Goal: Task Accomplishment & Management: Use online tool/utility

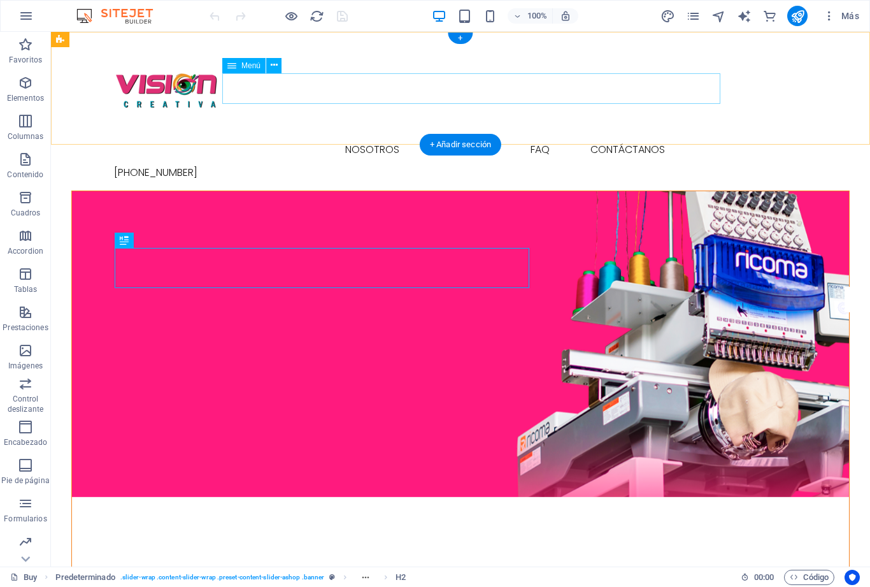
click at [375, 134] on nav "Compras nosotros trabajos FAQ contáctanos" at bounding box center [460, 149] width 693 height 31
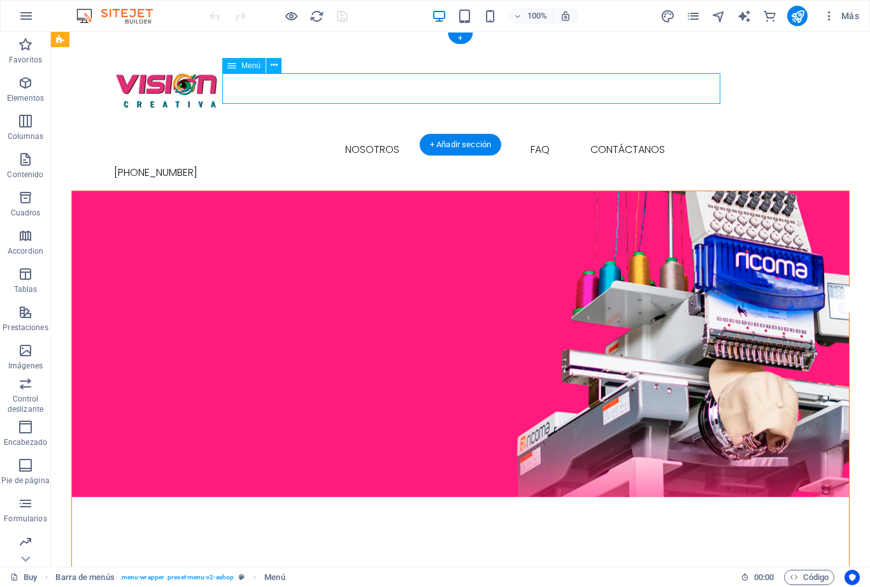
click at [374, 134] on nav "Compras nosotros trabajos FAQ contáctanos" at bounding box center [460, 149] width 693 height 31
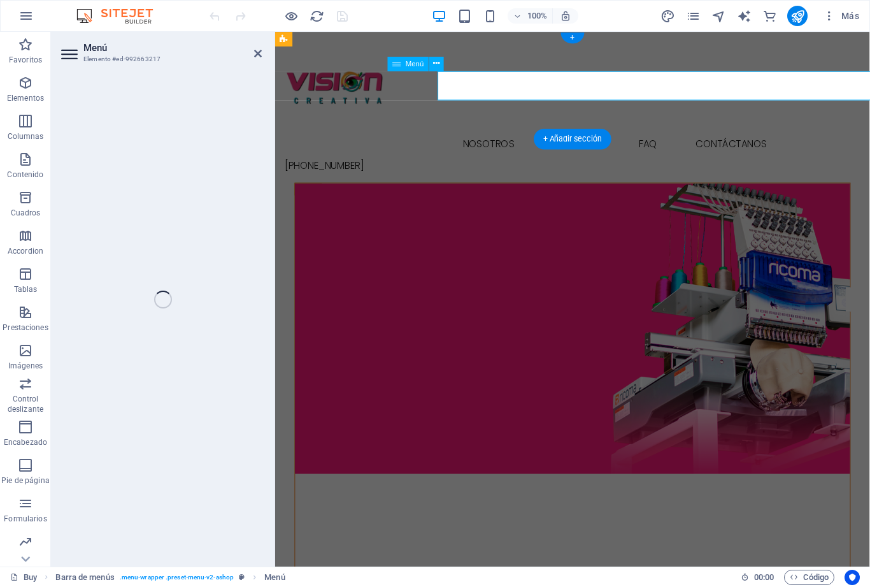
select select
select select "1"
select select
select select "2"
select select
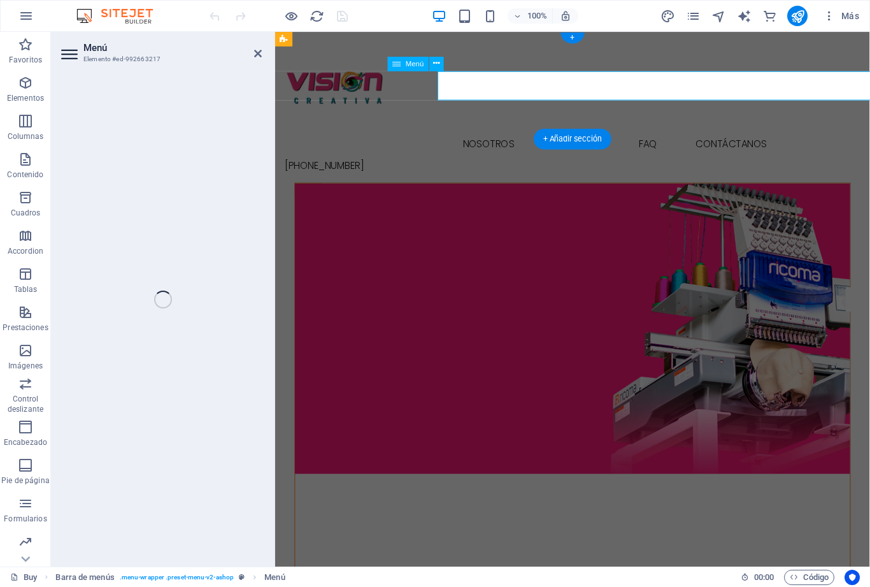
select select "3"
select select
select select "4"
select select
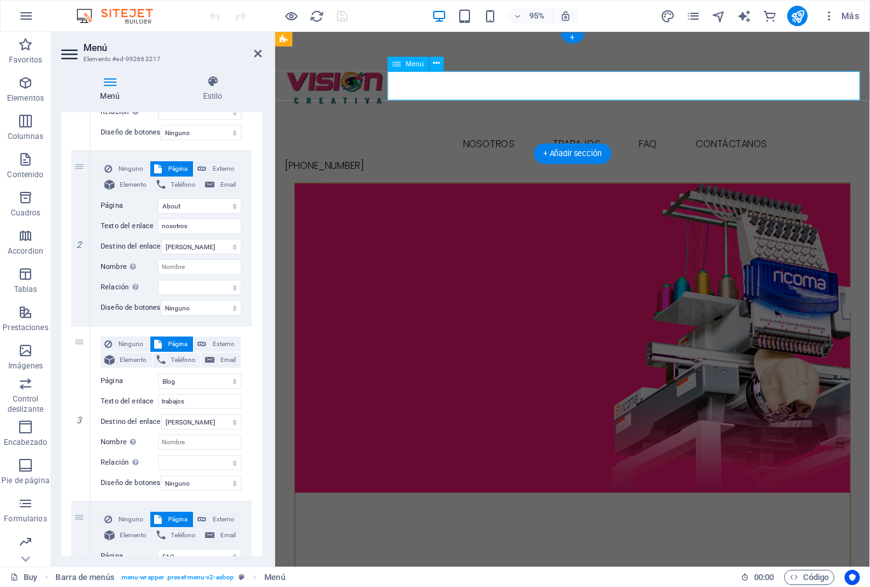
scroll to position [268, 0]
click at [435, 63] on icon at bounding box center [436, 63] width 6 height 13
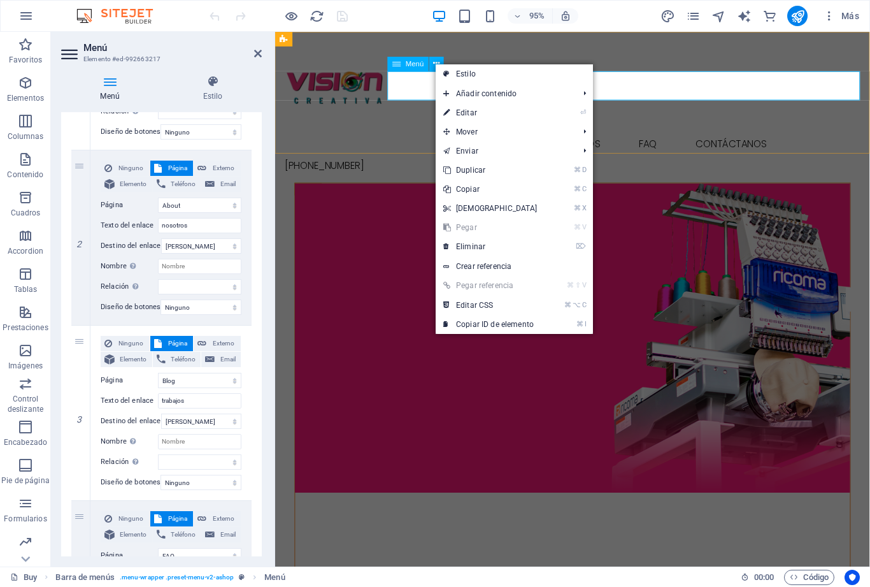
click at [852, 14] on span "Más" at bounding box center [841, 16] width 36 height 13
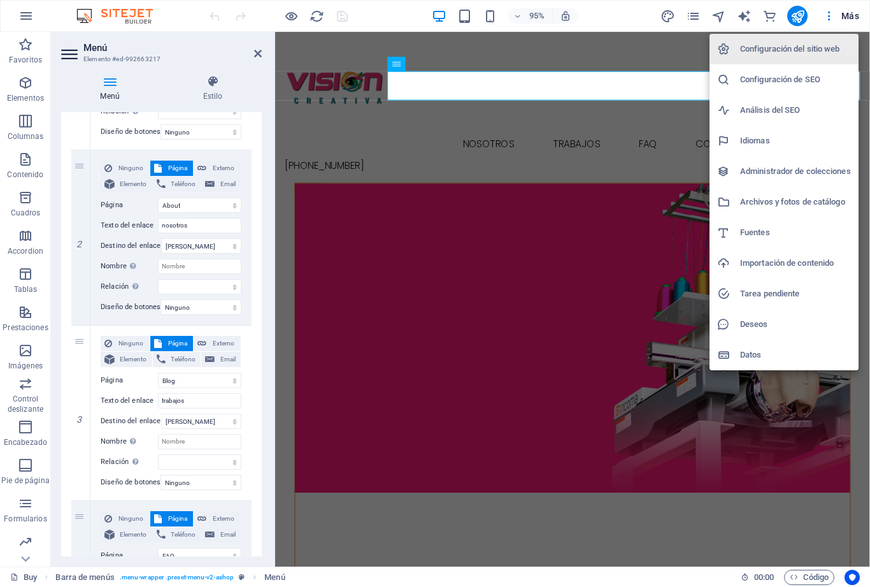
click at [839, 171] on h6 "Administrador de colecciones" at bounding box center [795, 171] width 111 height 15
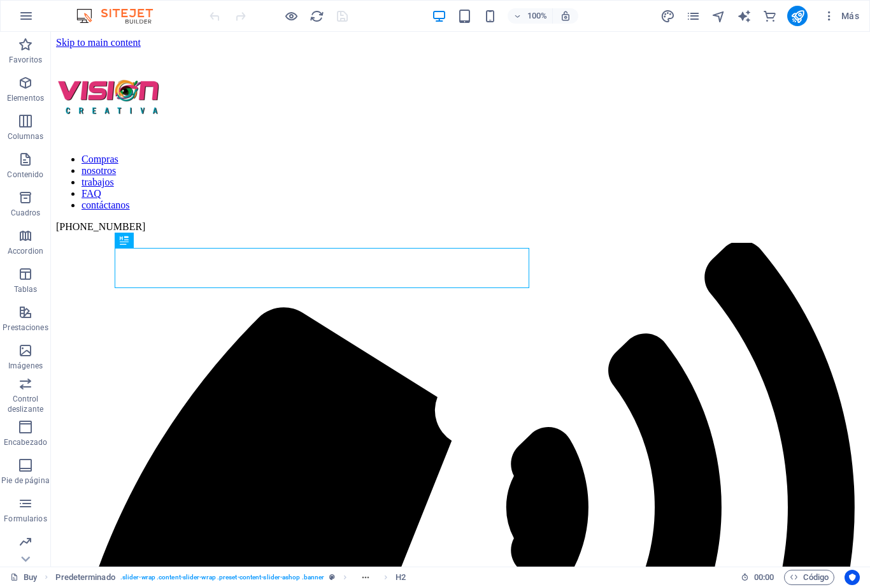
click at [851, 17] on span "Más" at bounding box center [841, 16] width 36 height 13
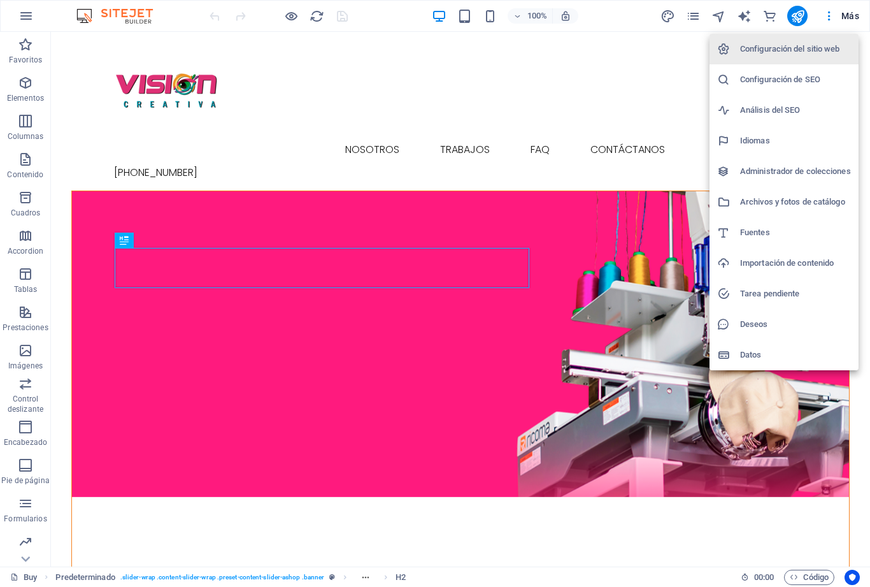
click at [820, 44] on h6 "Configuración del sitio web" at bounding box center [795, 48] width 111 height 15
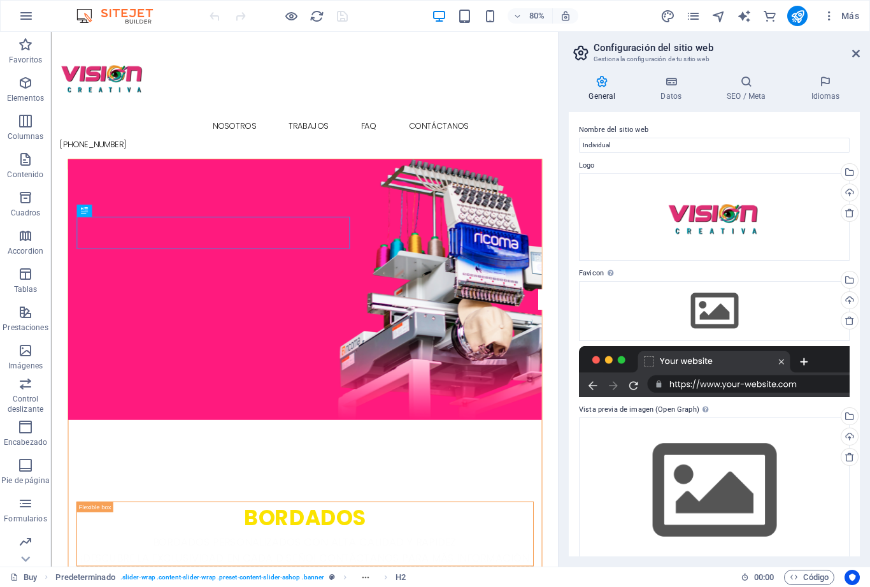
click at [675, 82] on icon at bounding box center [671, 81] width 61 height 13
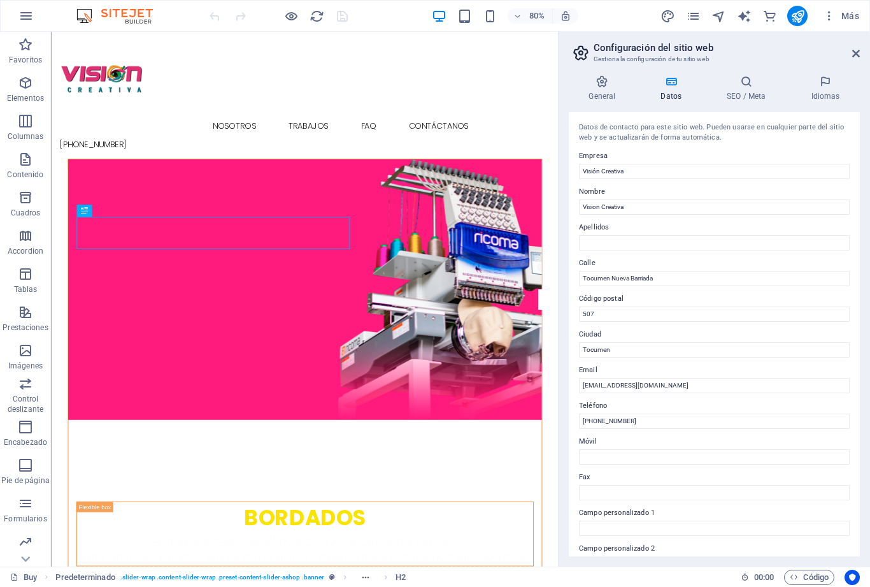
click at [744, 85] on icon at bounding box center [746, 81] width 79 height 13
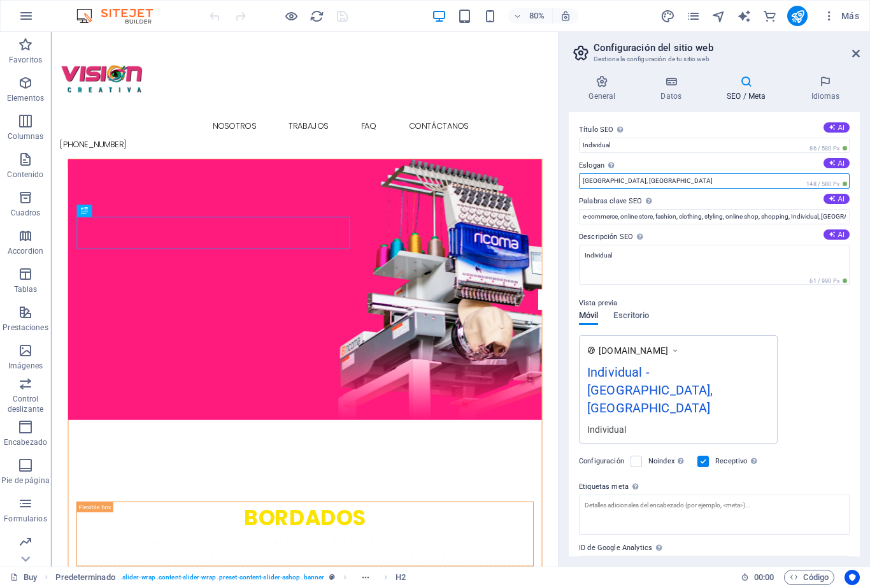
click at [645, 182] on input "[GEOGRAPHIC_DATA], [GEOGRAPHIC_DATA]" at bounding box center [714, 180] width 271 height 15
type input "S"
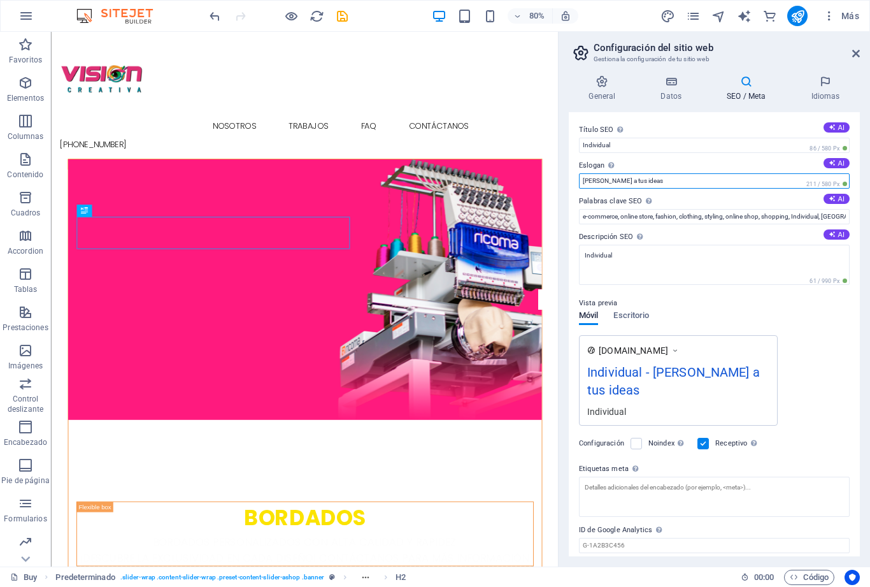
type input "[PERSON_NAME] a tus ideas"
click at [803, 213] on input "e-commerce, online store, fashion, clothing, styling, online shop, shopping, In…" at bounding box center [714, 216] width 271 height 15
click at [833, 215] on input "e-commerce, online store, fashion, clothing, styling, online shop, shopping, In…" at bounding box center [714, 216] width 271 height 15
click at [831, 215] on input "e-commerce, online store, fashion, clothing, styling, online shop, shoppingAnto…" at bounding box center [714, 216] width 271 height 15
type input "e"
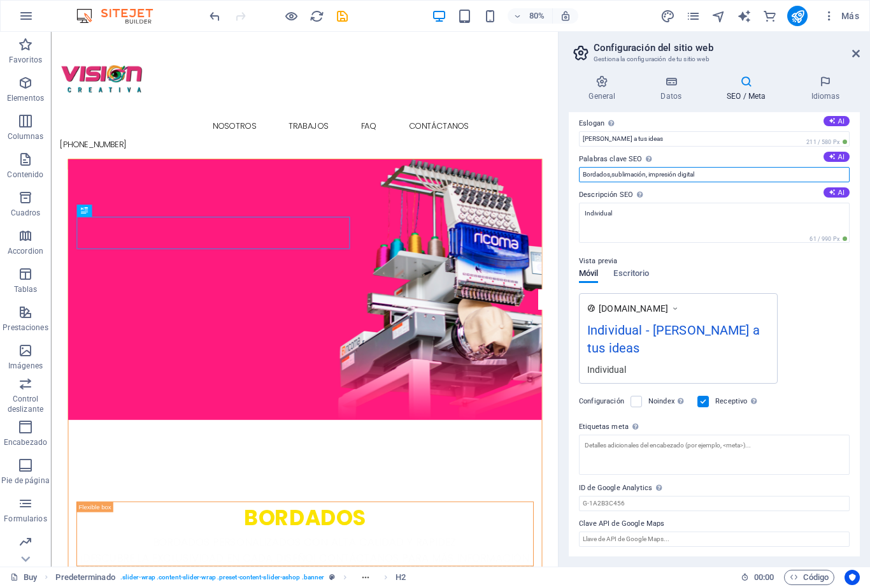
type input "Bordados,sublimación, impresión digital"
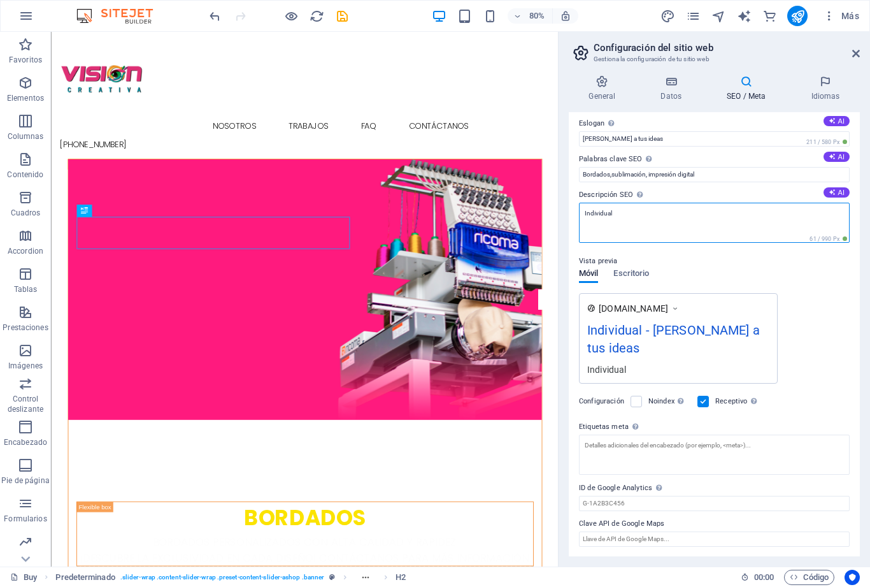
click at [628, 219] on textarea "Individual" at bounding box center [714, 223] width 271 height 40
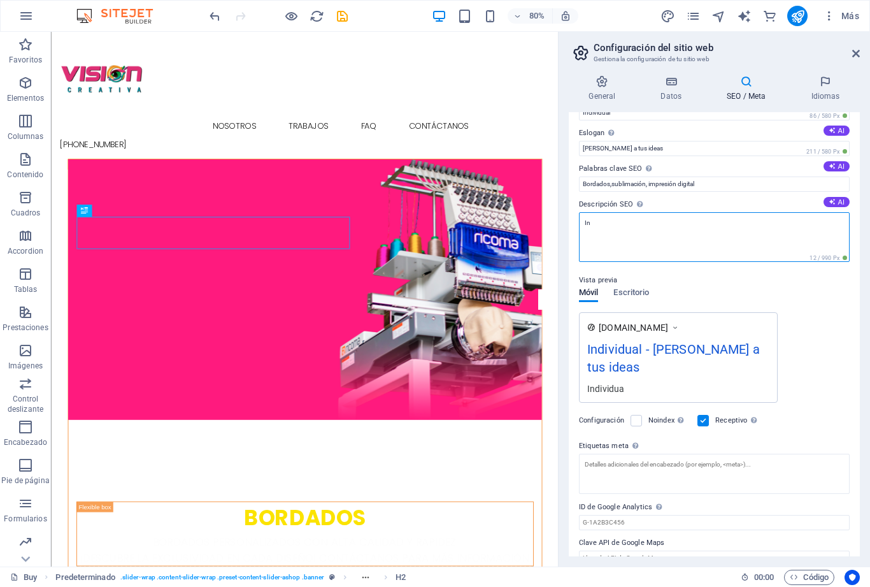
type textarea "I"
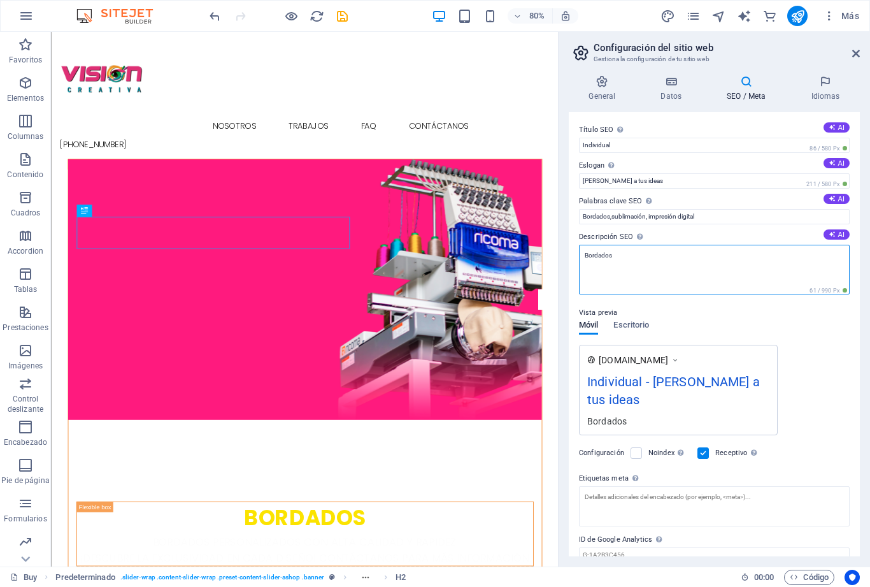
scroll to position [0, 0]
type textarea "Bordados"
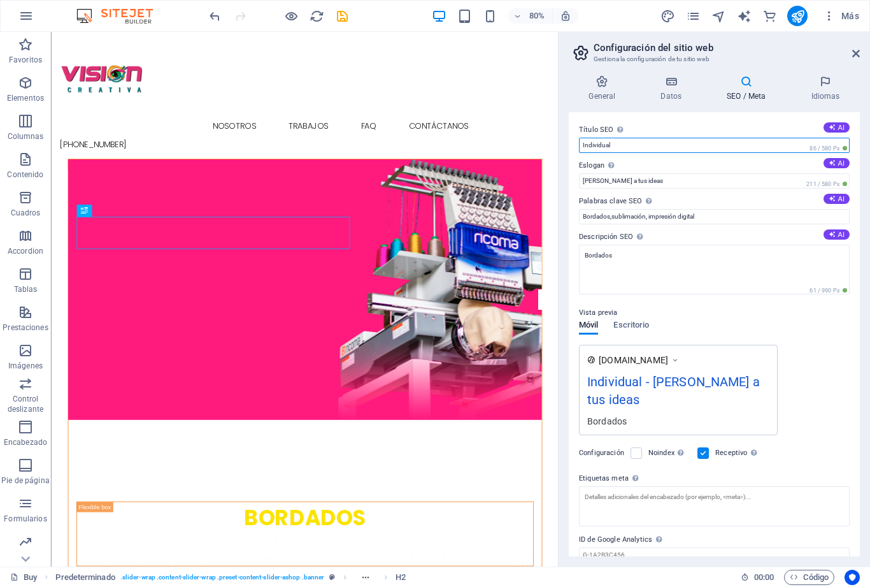
click at [625, 140] on input "Individual" at bounding box center [714, 145] width 271 height 15
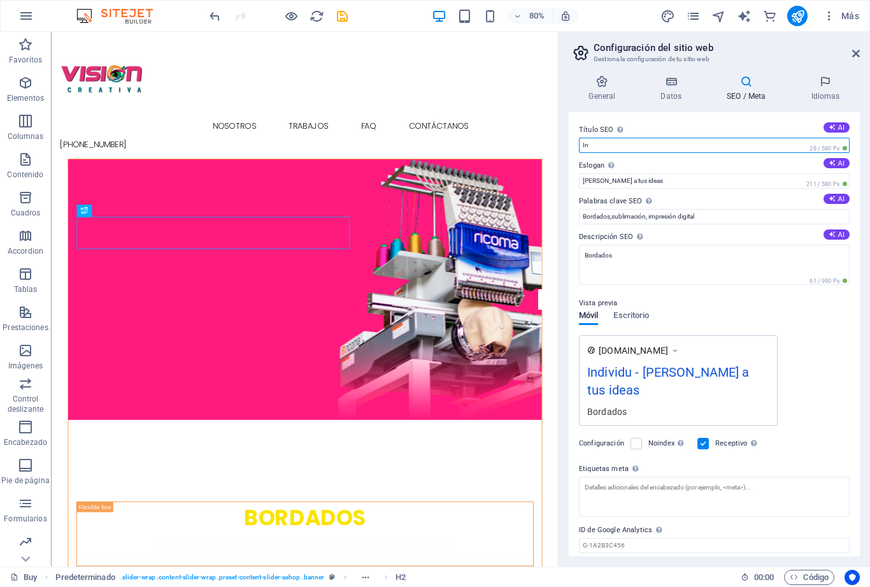
type input "I"
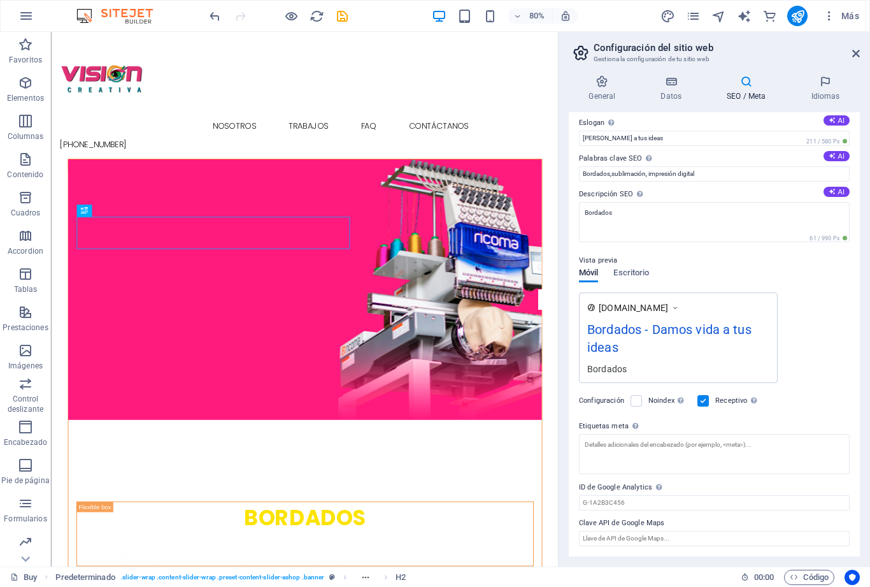
scroll to position [42, 0]
type input "Bordados"
click at [618, 445] on textarea "Etiquetas meta Introduce aquí el código HTML que se incluirá en las etiquetas d…" at bounding box center [714, 455] width 271 height 40
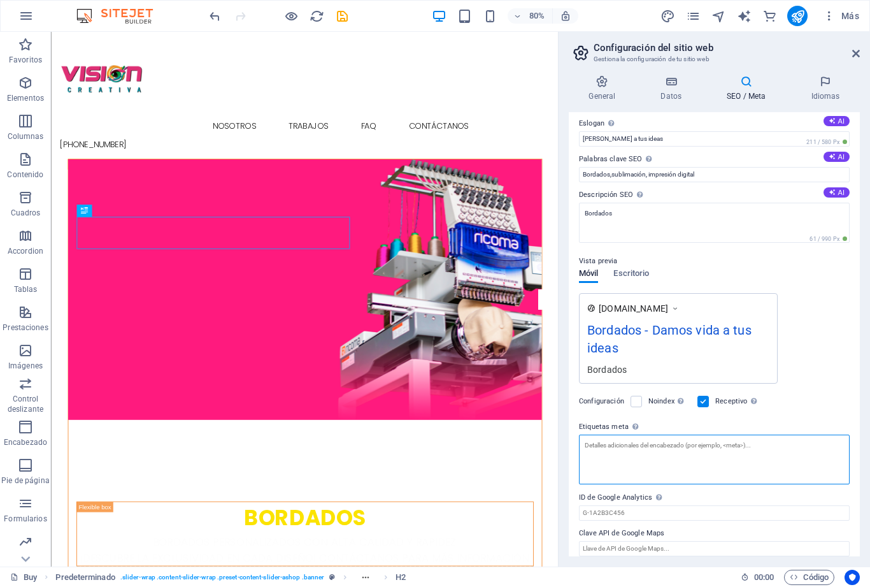
scroll to position [32, 0]
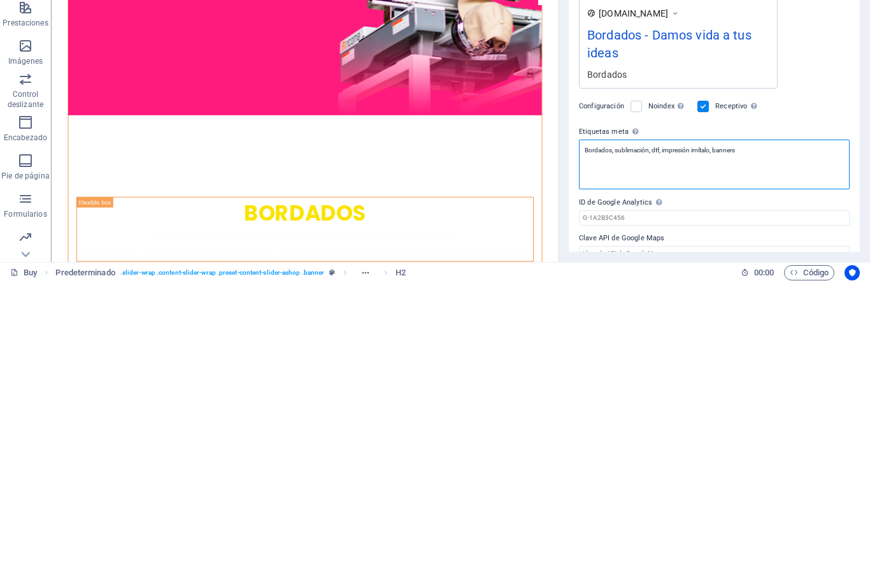
type textarea "Bordados, sublimación, dtf, impresión imítalo, bañeras"
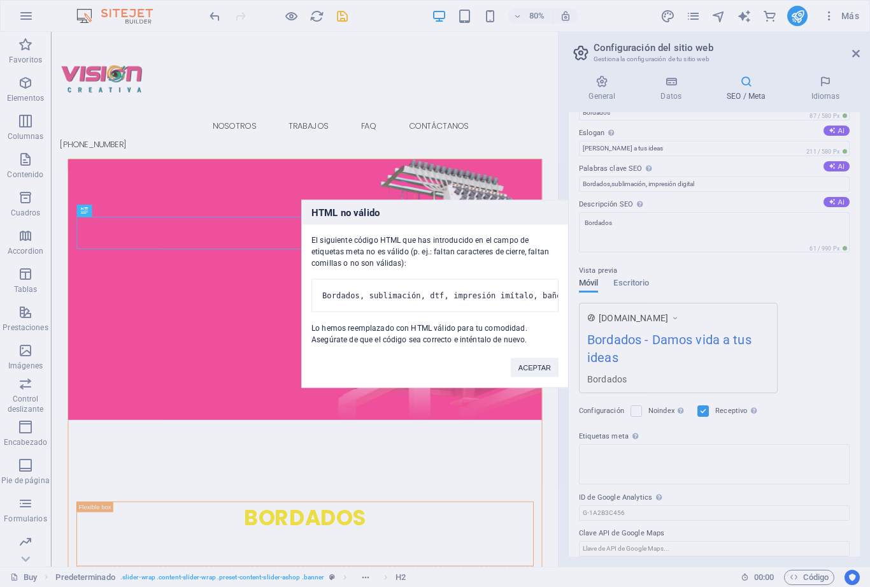
click at [544, 371] on button "ACEPTAR" at bounding box center [535, 366] width 48 height 19
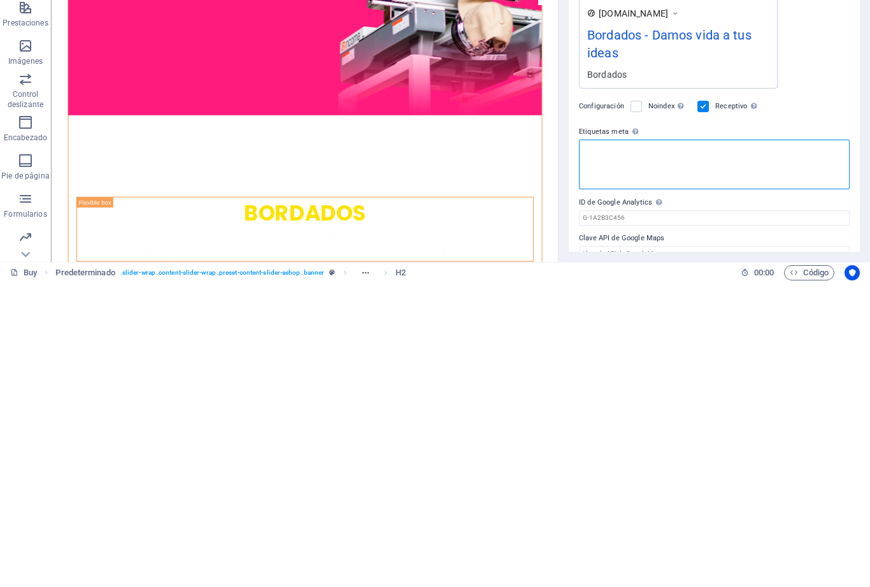
click at [832, 444] on textarea "Etiquetas meta Introduce aquí el código HTML que se incluirá en las etiquetas d…" at bounding box center [714, 469] width 271 height 50
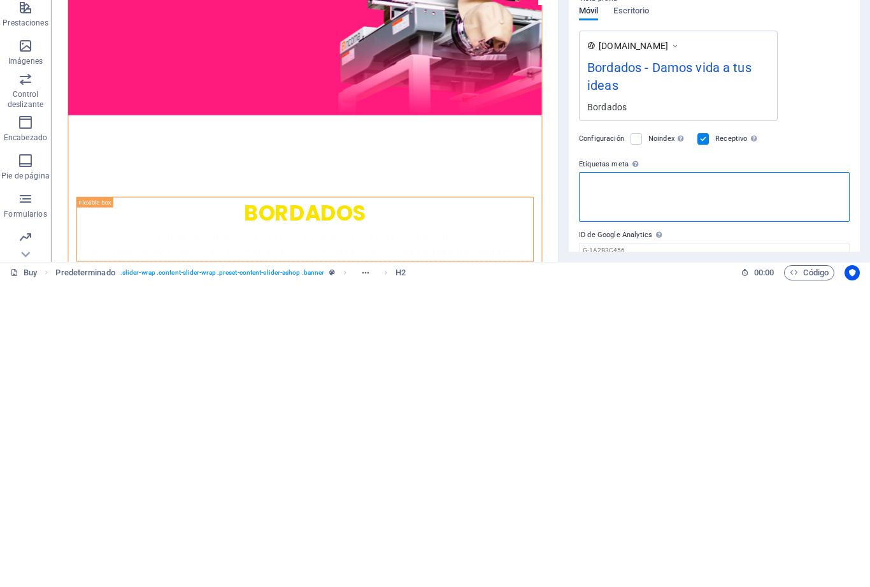
scroll to position [0, 0]
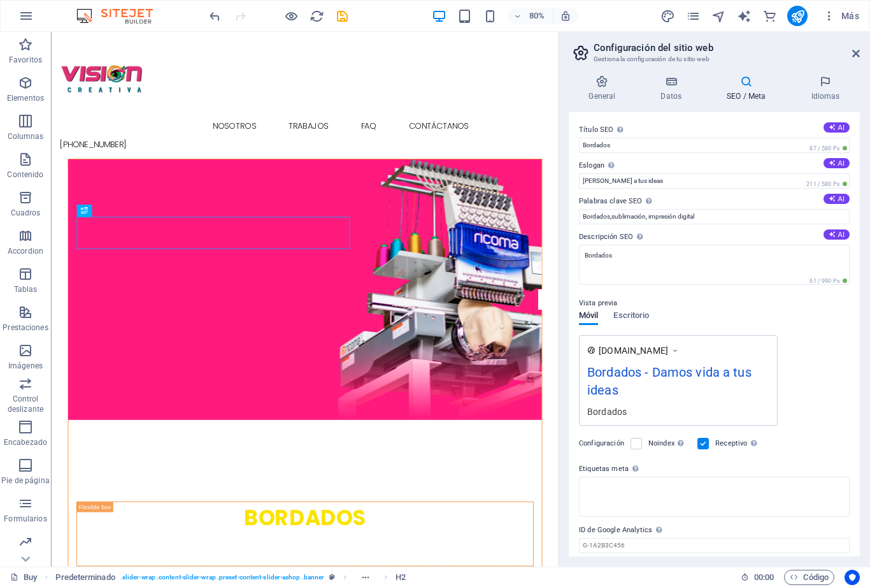
click at [342, 14] on icon "save" at bounding box center [342, 16] width 15 height 15
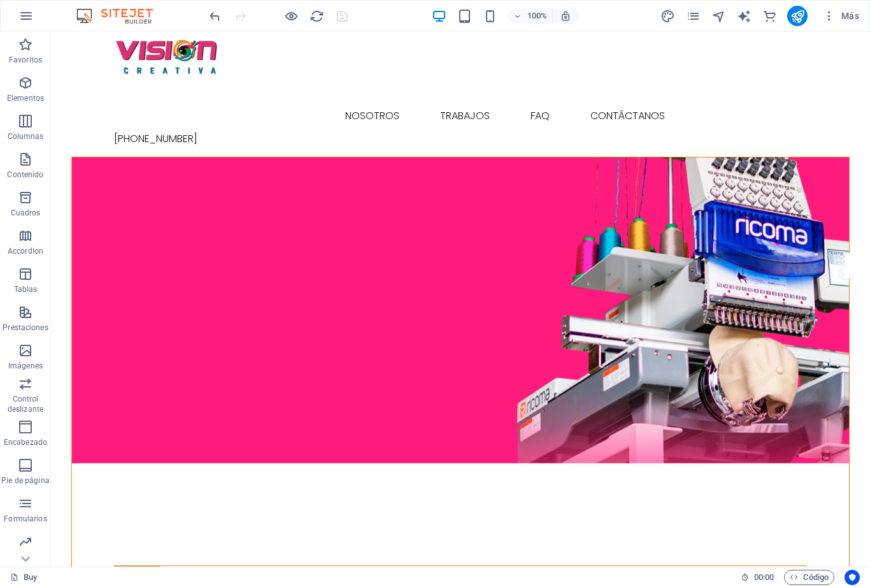
scroll to position [33, 0]
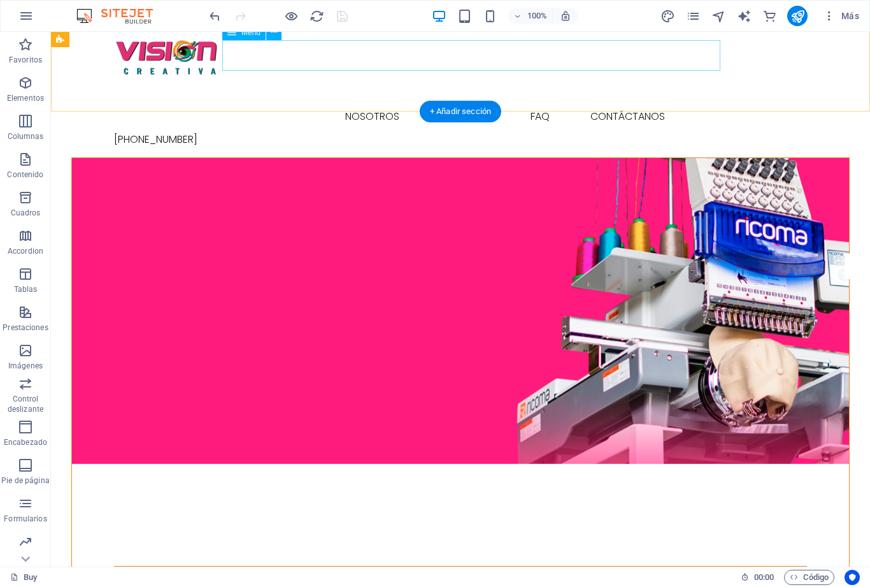
click at [398, 101] on nav "Compras nosotros trabajos FAQ contáctanos" at bounding box center [460, 116] width 693 height 31
click at [390, 101] on nav "Compras nosotros trabajos FAQ contáctanos" at bounding box center [460, 116] width 693 height 31
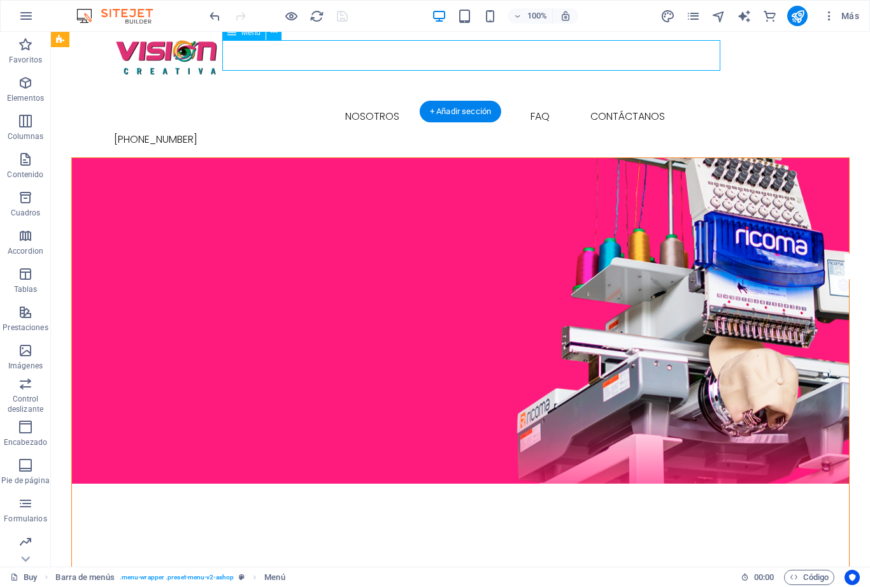
select select
select select "1"
select select
select select "2"
select select
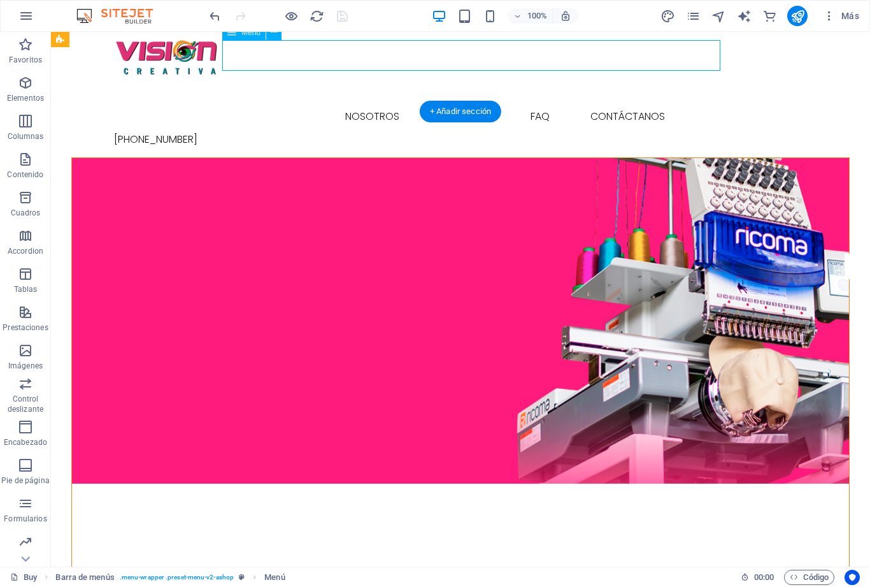
select select "3"
select select
select select "4"
select select
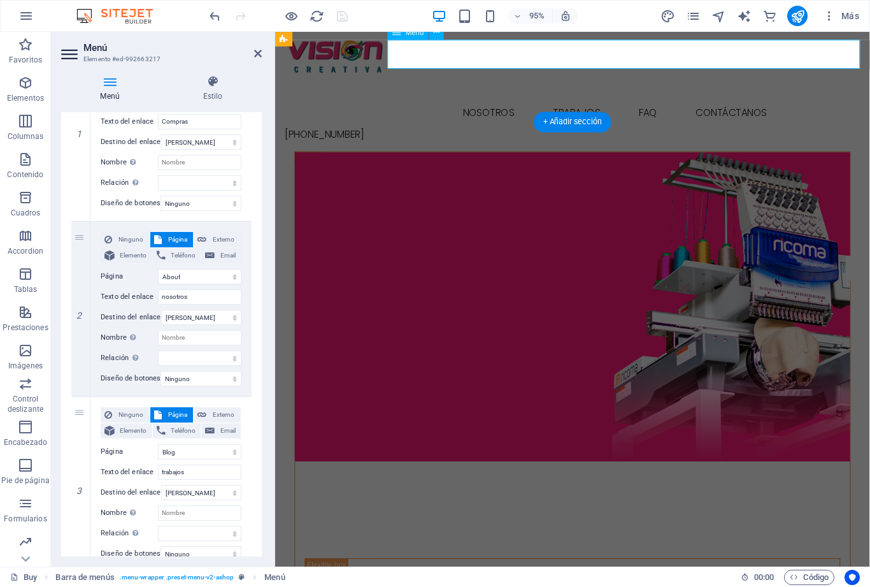
scroll to position [198, 0]
click at [132, 257] on span "Elemento" at bounding box center [134, 254] width 30 height 15
select select
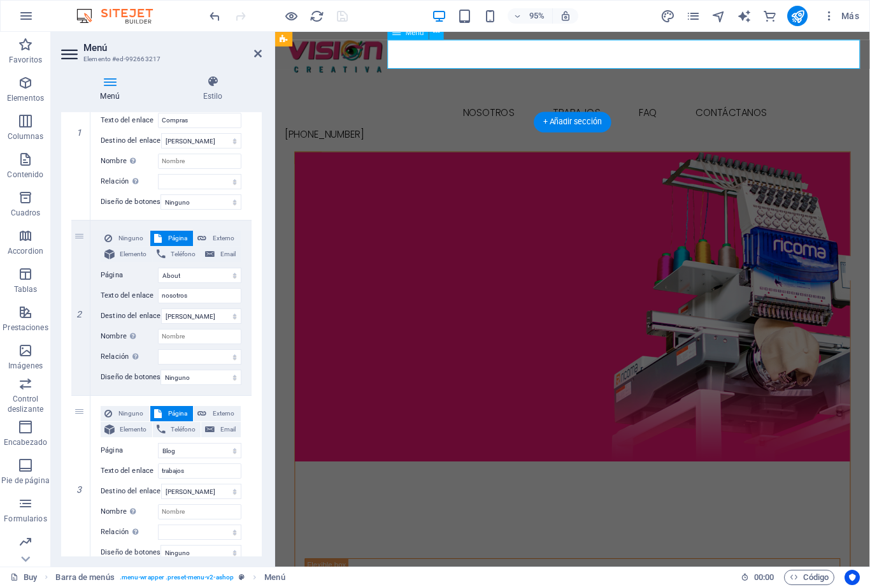
select select
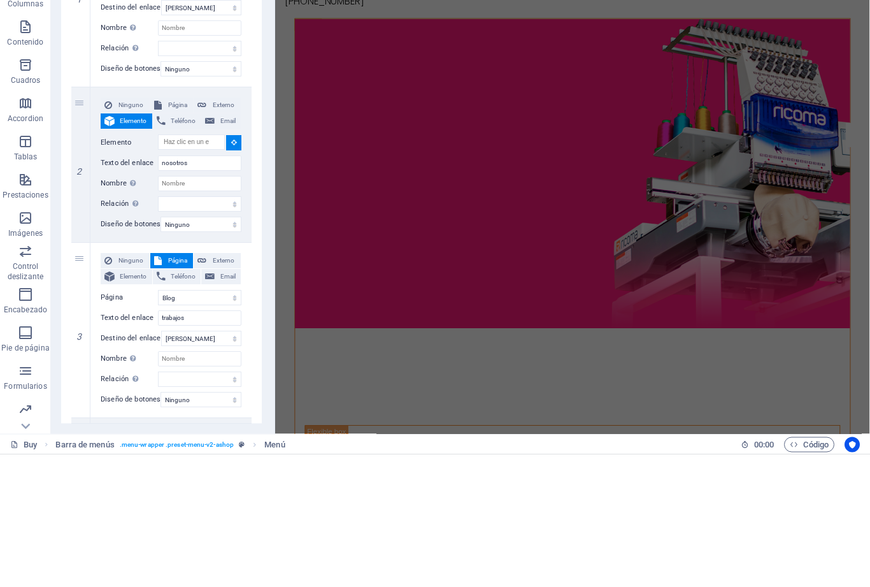
click at [172, 231] on span "Página" at bounding box center [178, 238] width 24 height 15
select select
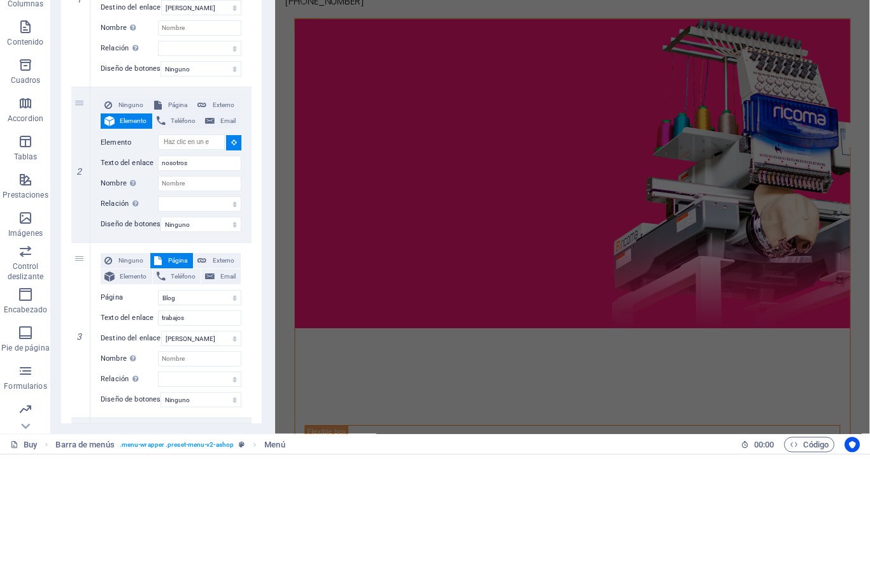
select select
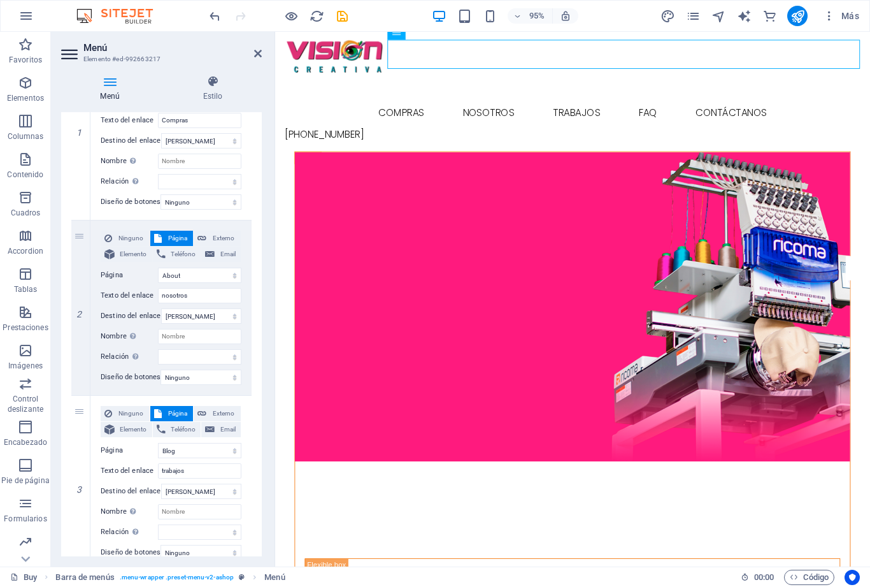
click at [228, 234] on span "Externo" at bounding box center [223, 238] width 27 height 15
select select
select select "blank"
select select
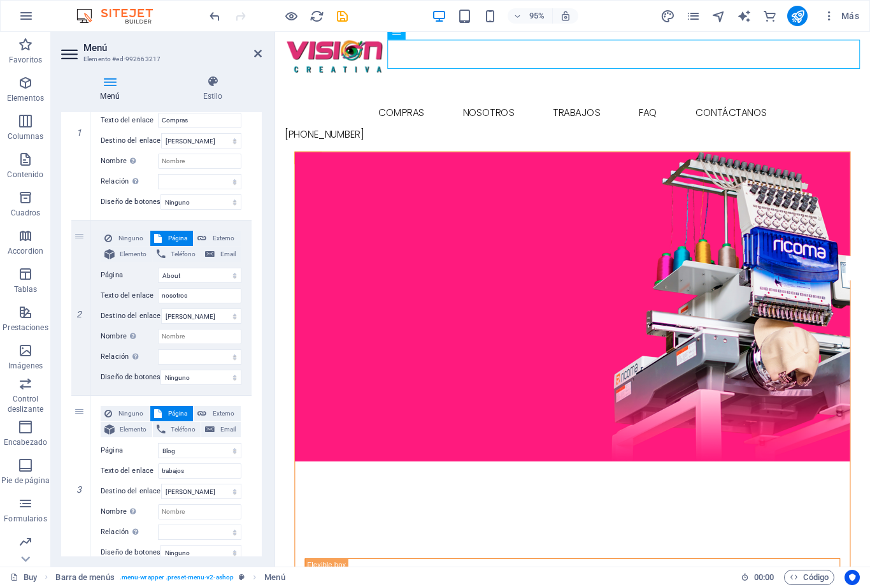
select select
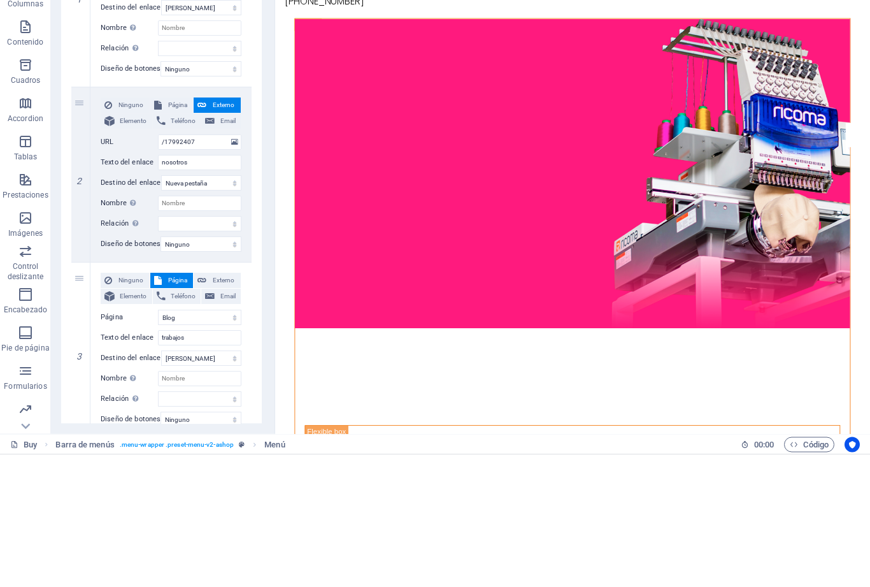
click at [116, 329] on label "Nombre Una descripción adicional del enlace no debería ser igual al texto del e…" at bounding box center [129, 336] width 57 height 15
click at [158, 329] on input "Nombre Una descripción adicional del enlace no debería ser igual al texto del e…" at bounding box center [199, 336] width 83 height 15
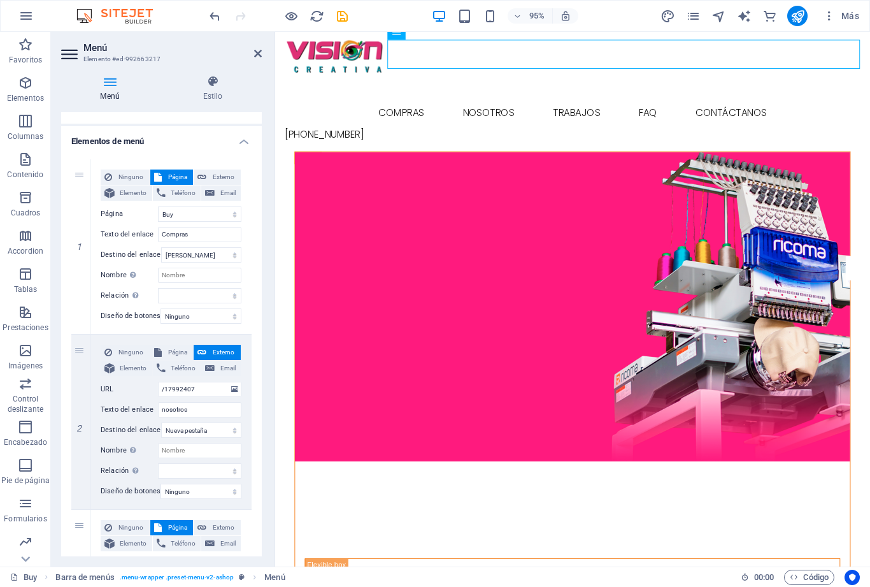
scroll to position [85, 0]
click at [210, 83] on icon at bounding box center [213, 81] width 98 height 13
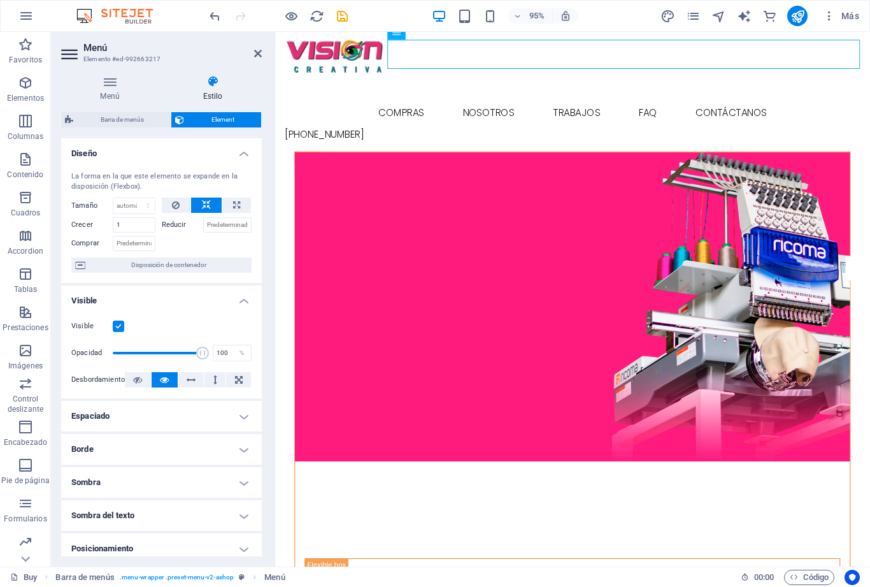
scroll to position [0, 0]
click at [236, 152] on h4 "Diseño" at bounding box center [161, 149] width 201 height 23
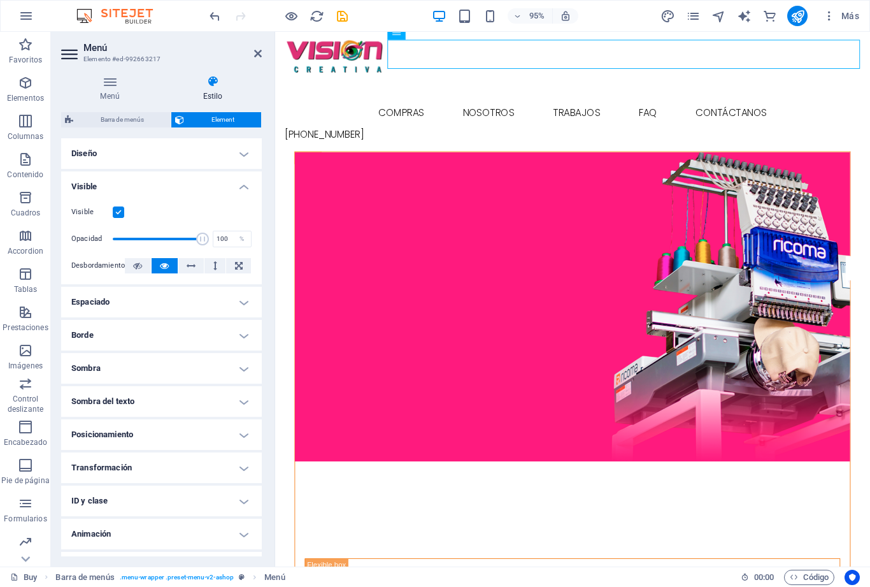
click at [242, 185] on h4 "Visible" at bounding box center [161, 182] width 201 height 23
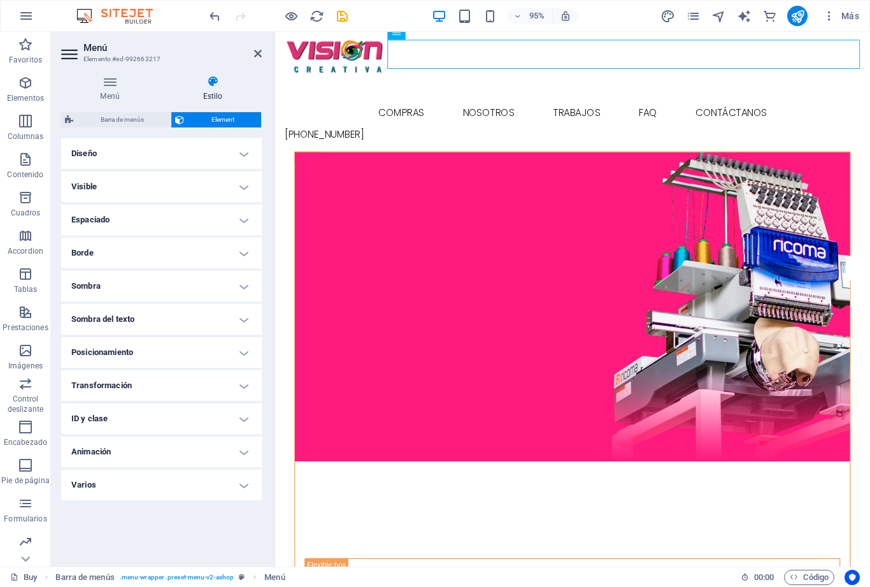
click at [112, 118] on span "Barra de menús" at bounding box center [122, 119] width 90 height 15
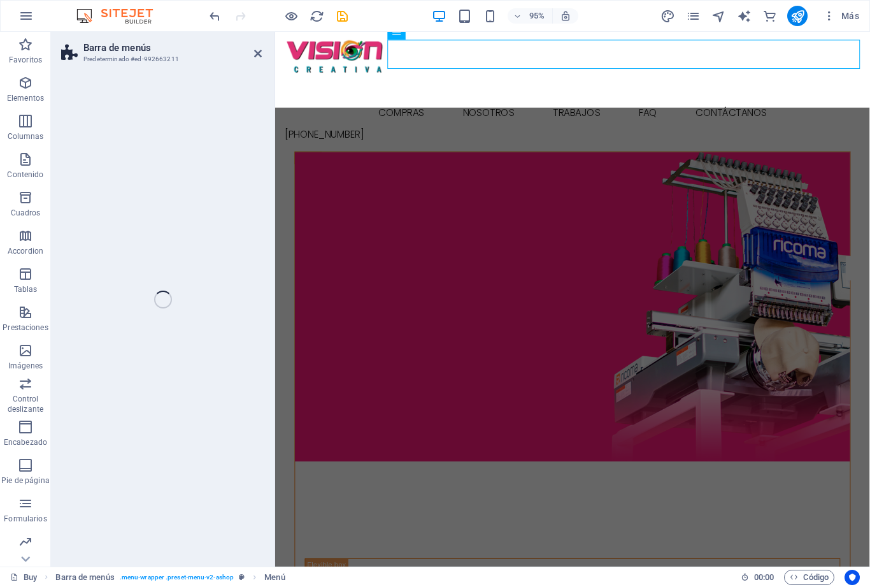
select select "rem"
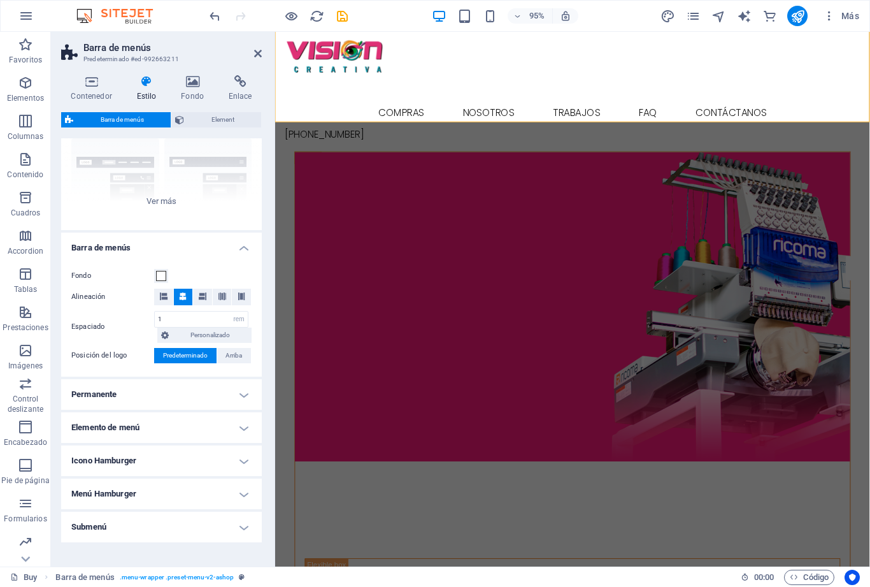
scroll to position [124, 0]
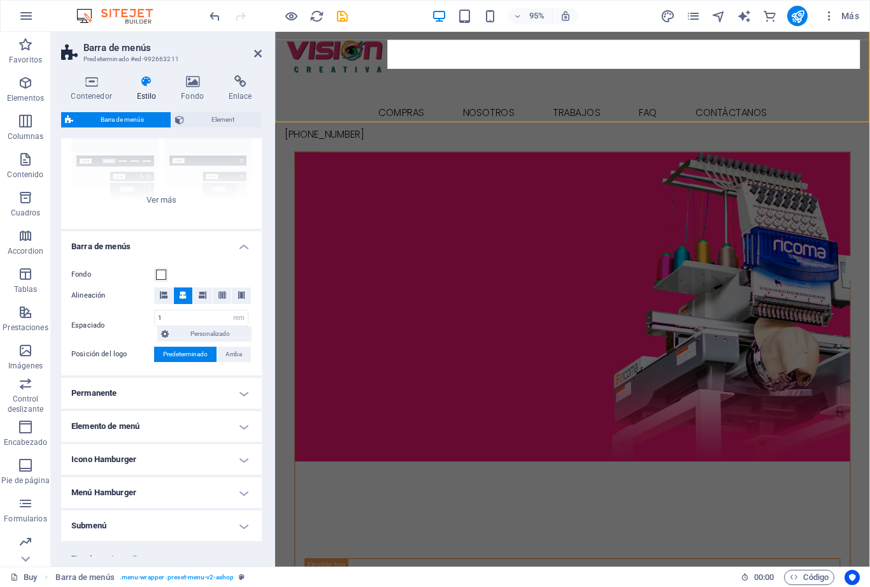
click at [238, 424] on h4 "Elemento de menú" at bounding box center [161, 426] width 201 height 31
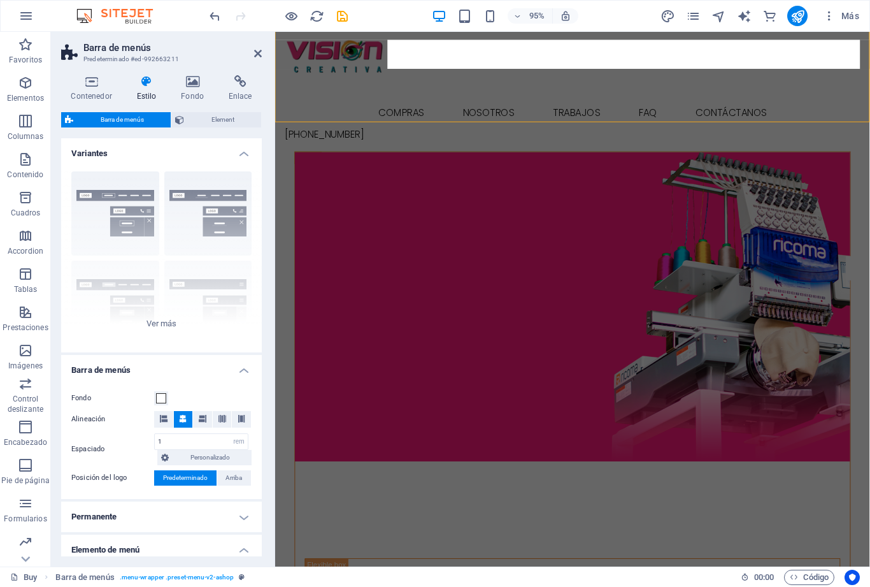
scroll to position [0, 0]
click at [240, 147] on h4 "Variantes" at bounding box center [161, 149] width 201 height 23
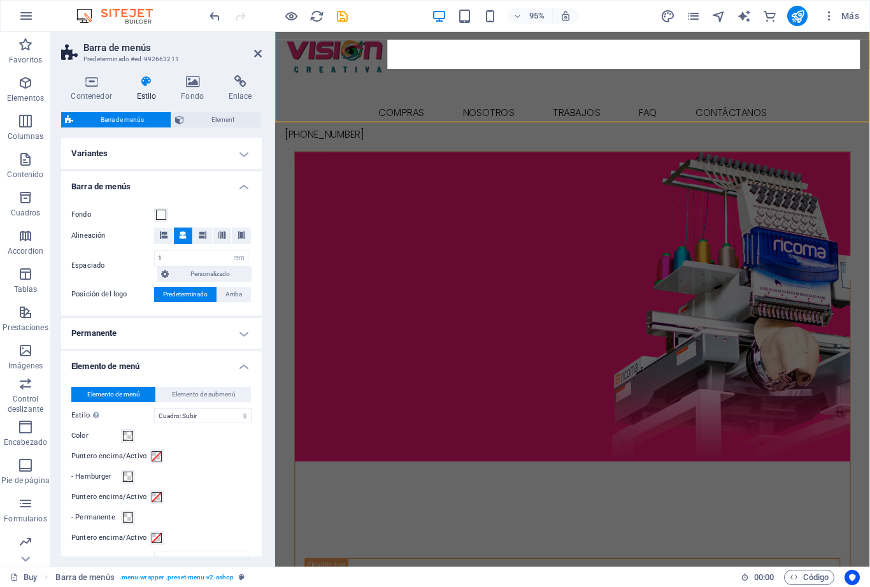
click at [87, 84] on icon at bounding box center [91, 81] width 61 height 13
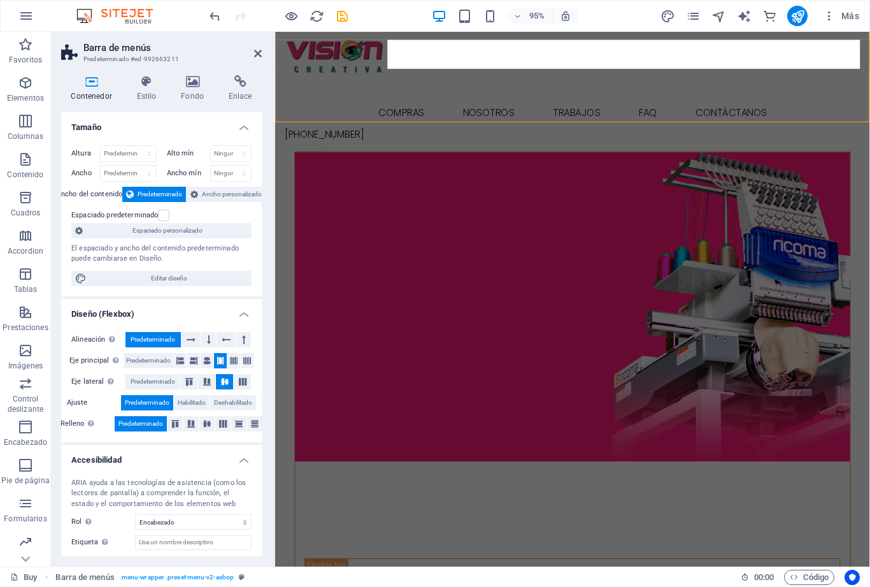
click at [187, 85] on icon at bounding box center [192, 81] width 43 height 13
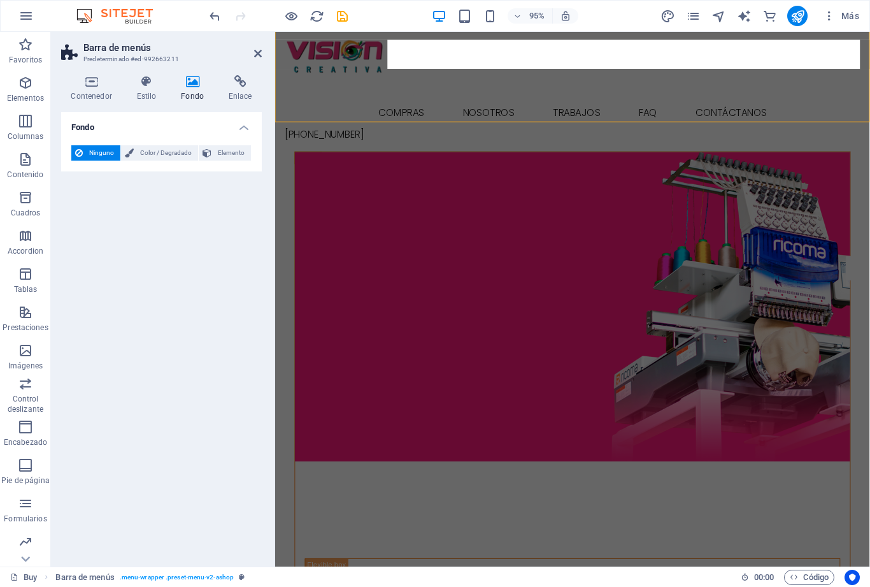
click at [139, 85] on icon at bounding box center [147, 81] width 40 height 13
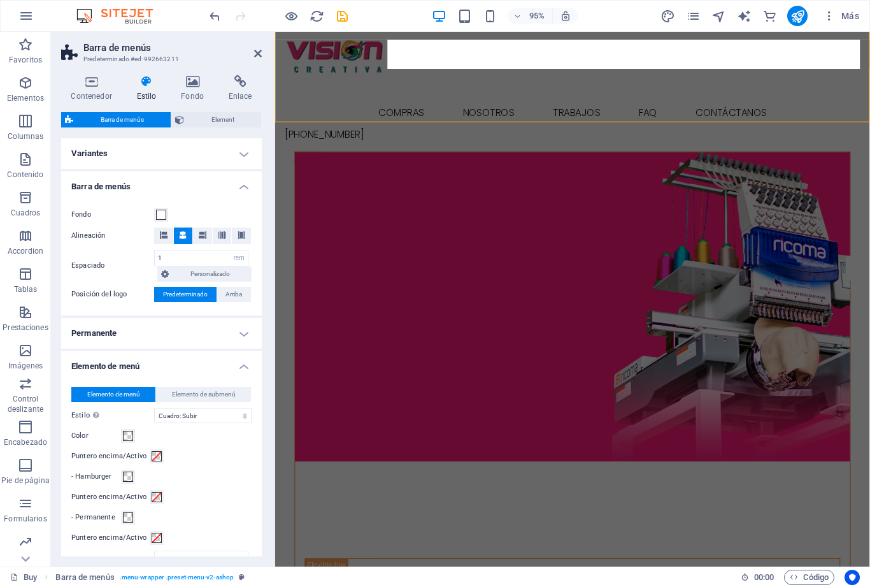
click at [91, 82] on icon at bounding box center [91, 81] width 61 height 13
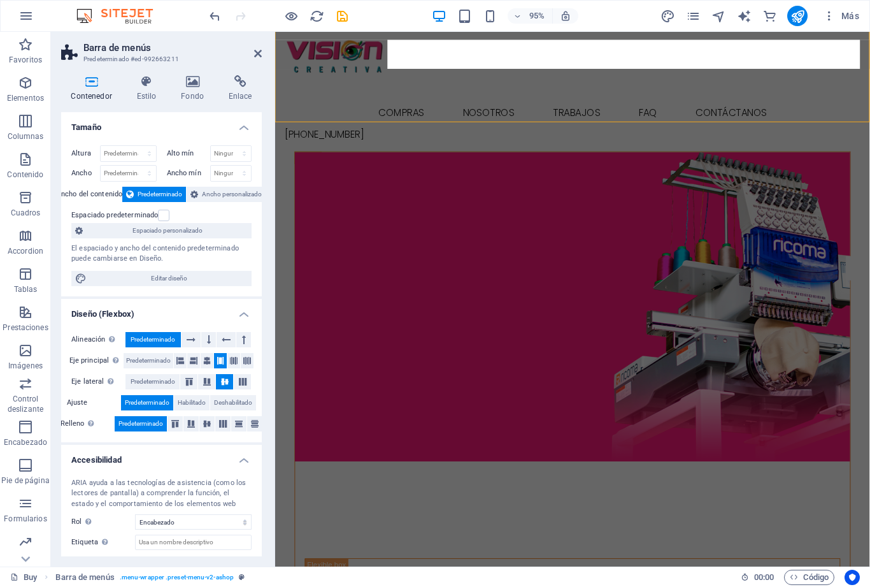
click at [257, 54] on icon at bounding box center [258, 53] width 8 height 10
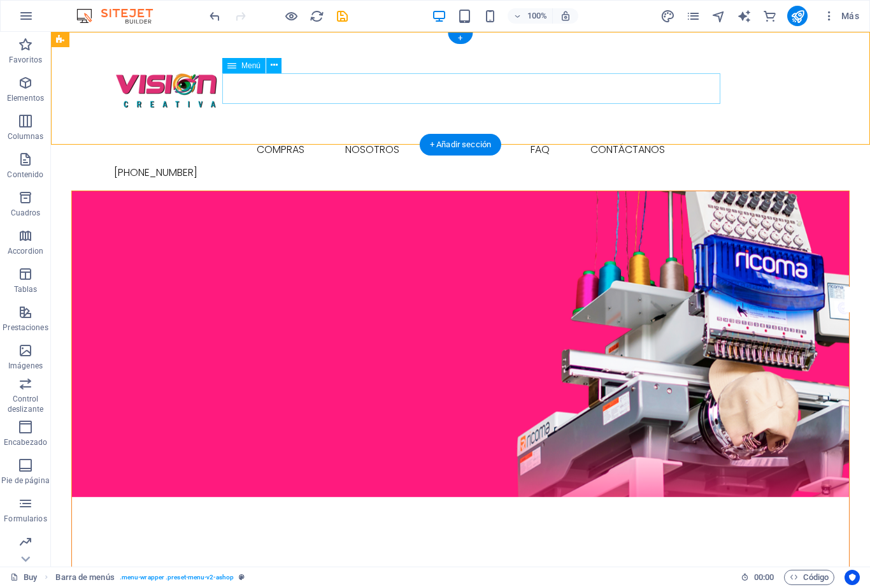
click at [397, 134] on nav "Compras nosotros trabajos FAQ contáctanos" at bounding box center [460, 149] width 693 height 31
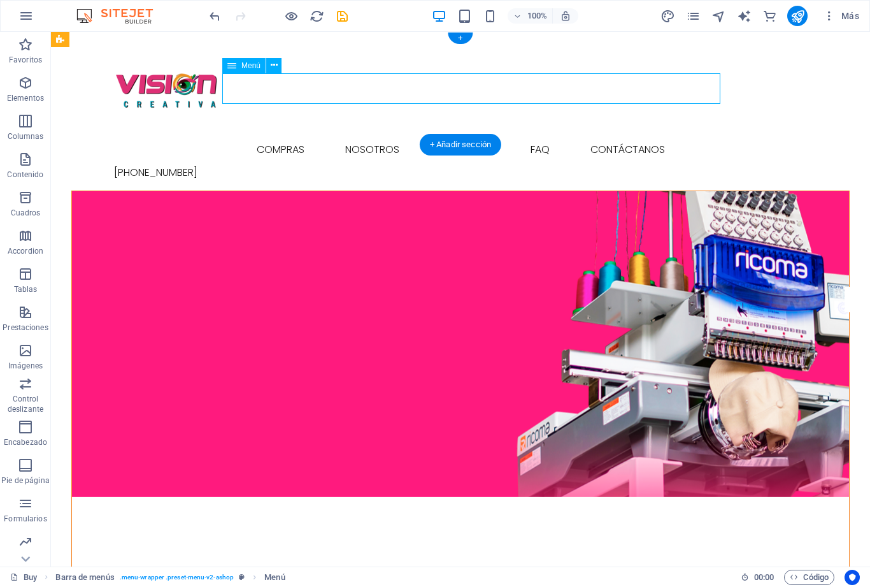
click at [401, 134] on nav "Compras nosotros trabajos FAQ contáctanos" at bounding box center [460, 149] width 693 height 31
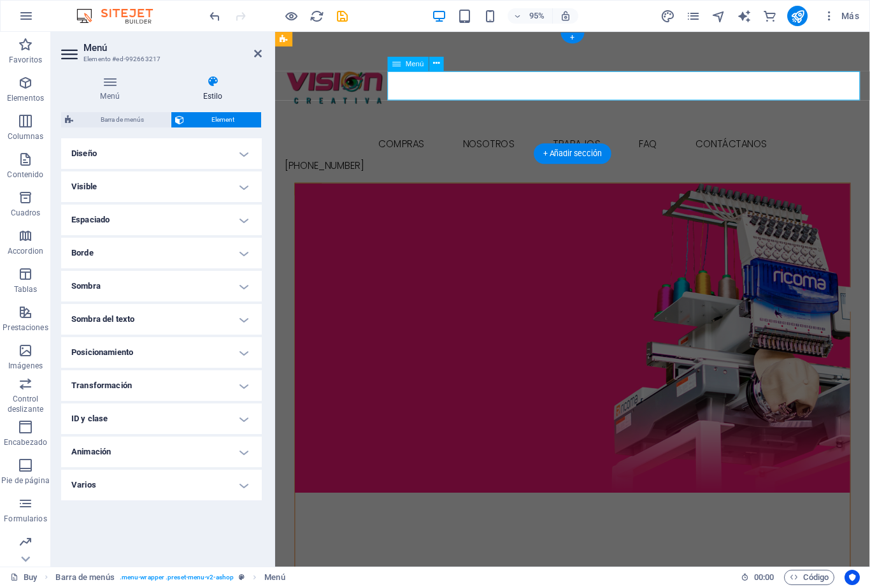
click at [549, 134] on nav "Compras nosotros trabajos FAQ contáctanos" at bounding box center [588, 149] width 606 height 31
click at [548, 134] on nav "Compras nosotros trabajos FAQ contáctanos" at bounding box center [588, 149] width 606 height 31
click at [131, 120] on span "Barra de menús" at bounding box center [122, 119] width 90 height 15
select select "rem"
select select "hover_box_bottom"
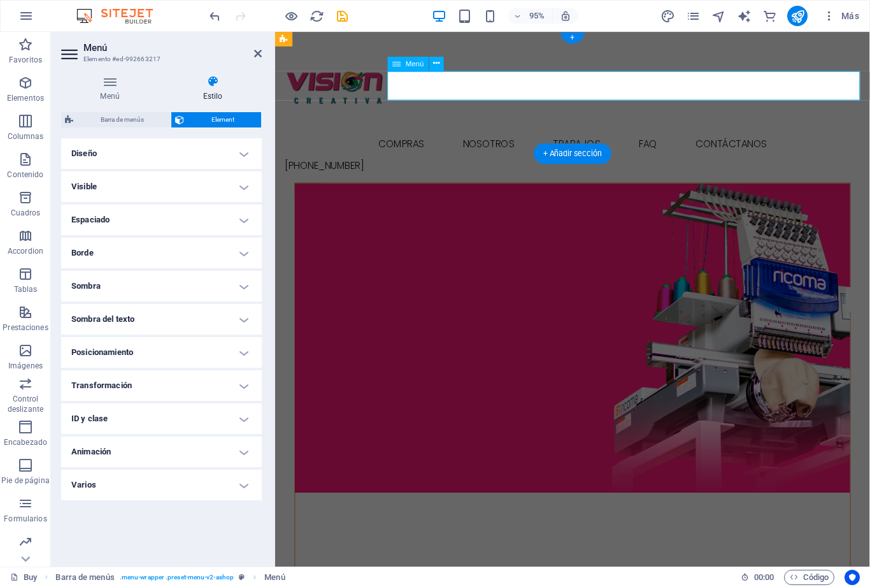
select select "px"
select select "rem"
select select "px"
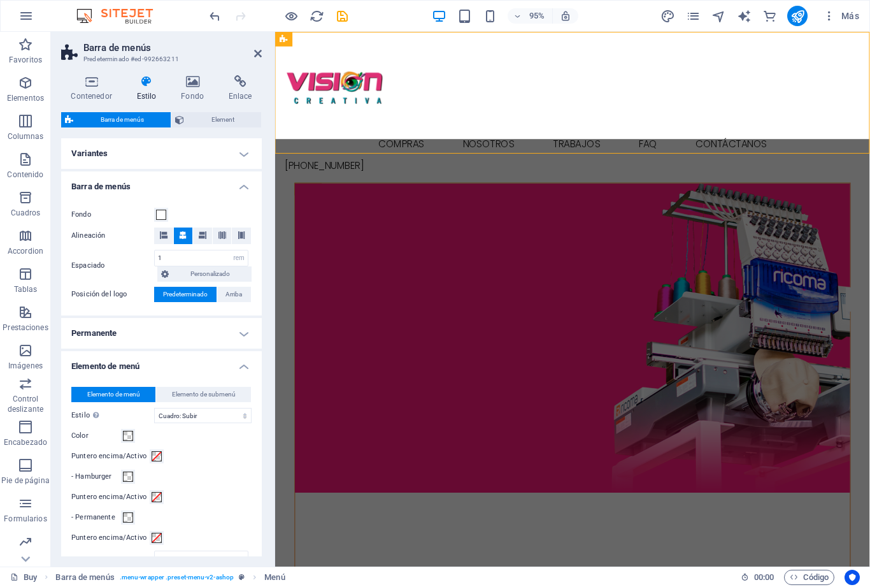
select select
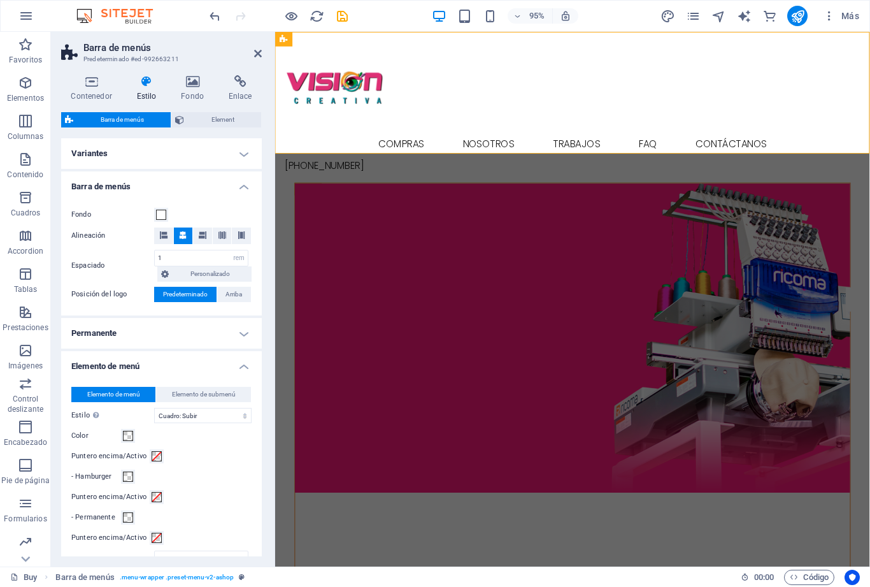
click at [697, 18] on icon "pages" at bounding box center [693, 16] width 15 height 15
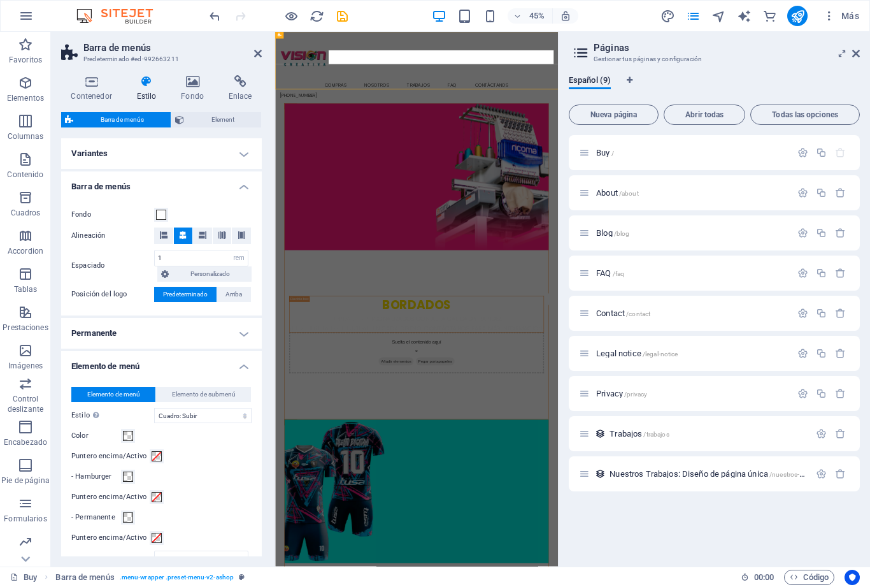
click at [626, 475] on span "Nuestros Trabajos: Diseño de página única /nuestros-trabajos-elemento" at bounding box center [730, 474] width 241 height 10
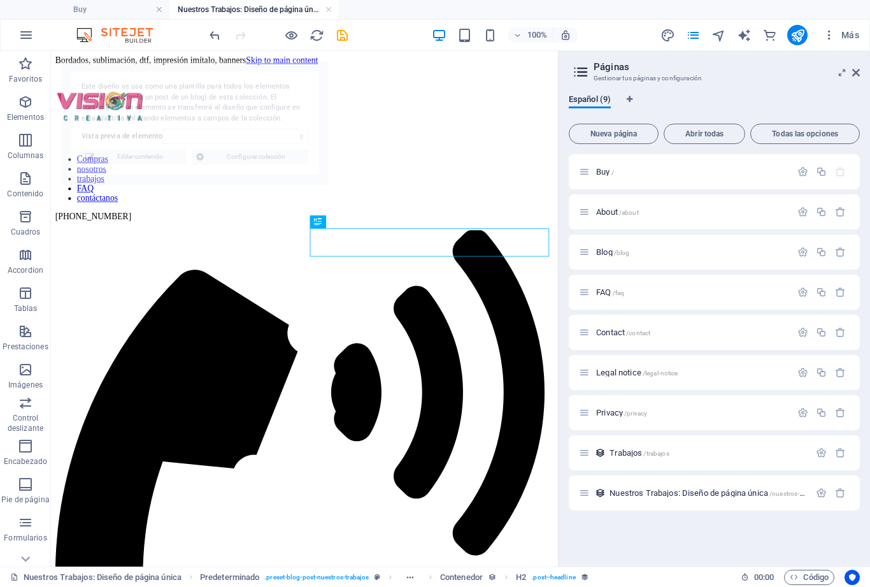
select select "68ddbeeadf716d04cb08a8a7"
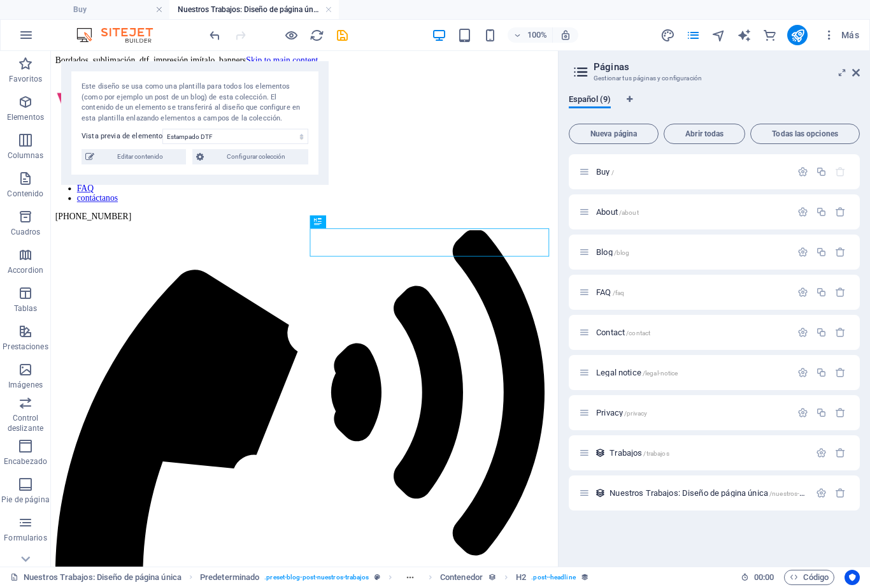
click at [644, 175] on p "Buy /" at bounding box center [691, 172] width 191 height 8
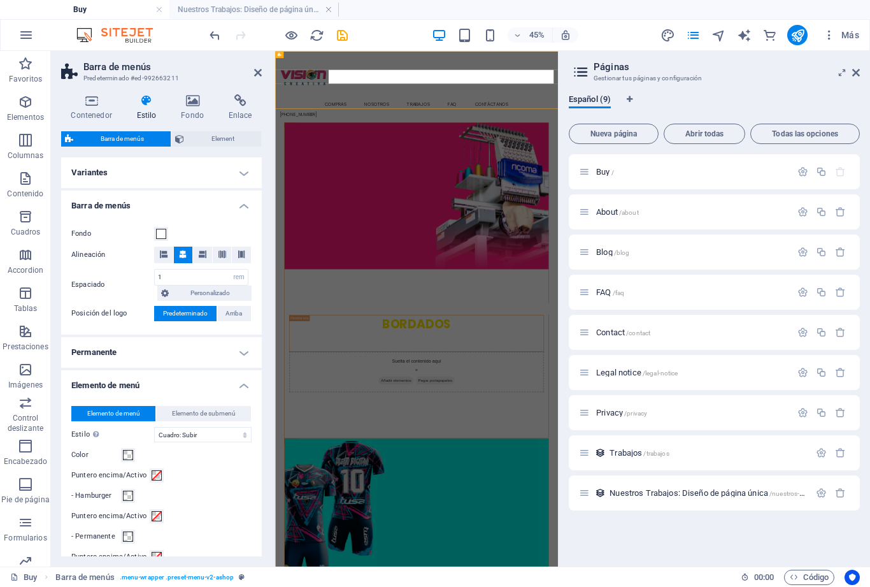
click at [633, 175] on p "Buy /" at bounding box center [691, 172] width 191 height 8
click at [638, 214] on span "/about" at bounding box center [629, 212] width 20 height 7
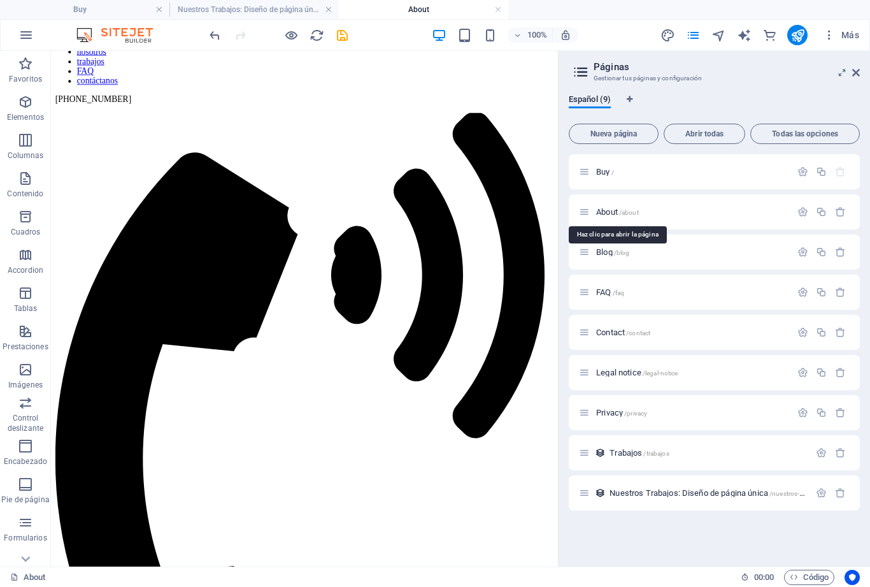
scroll to position [136, 0]
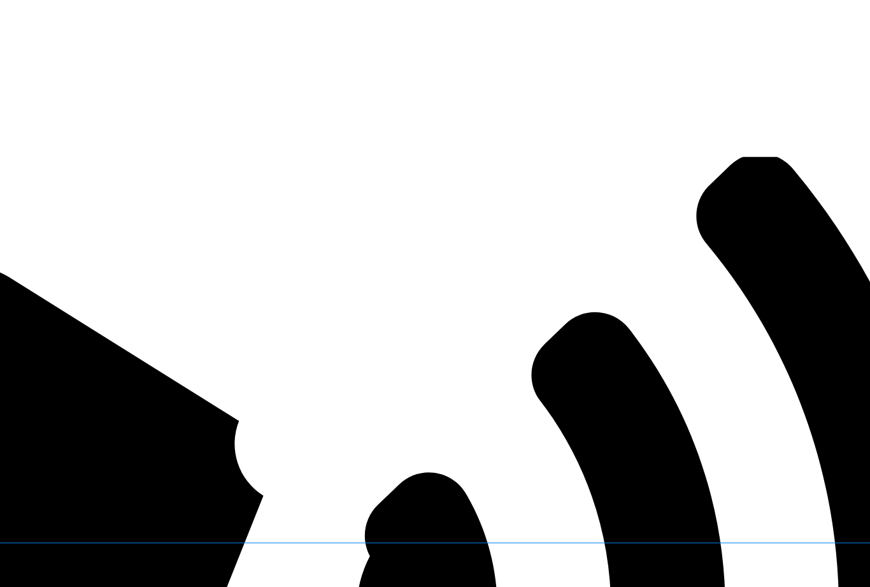
scroll to position [19, 0]
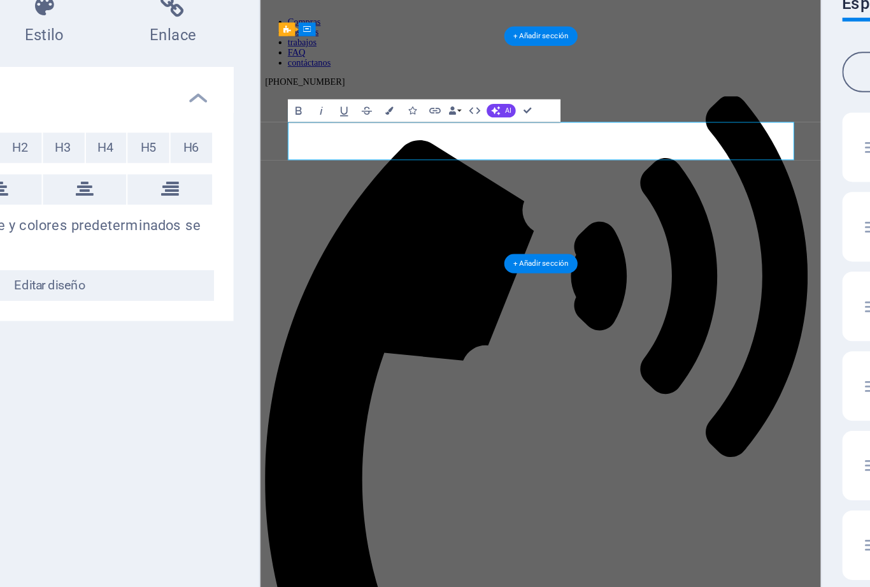
scroll to position [0, 0]
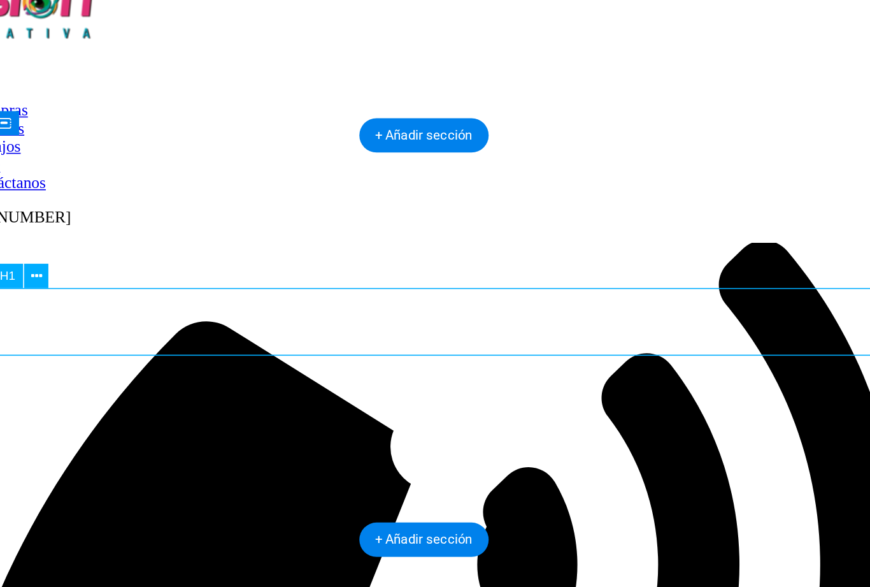
click at [103, 231] on button at bounding box center [109, 237] width 12 height 12
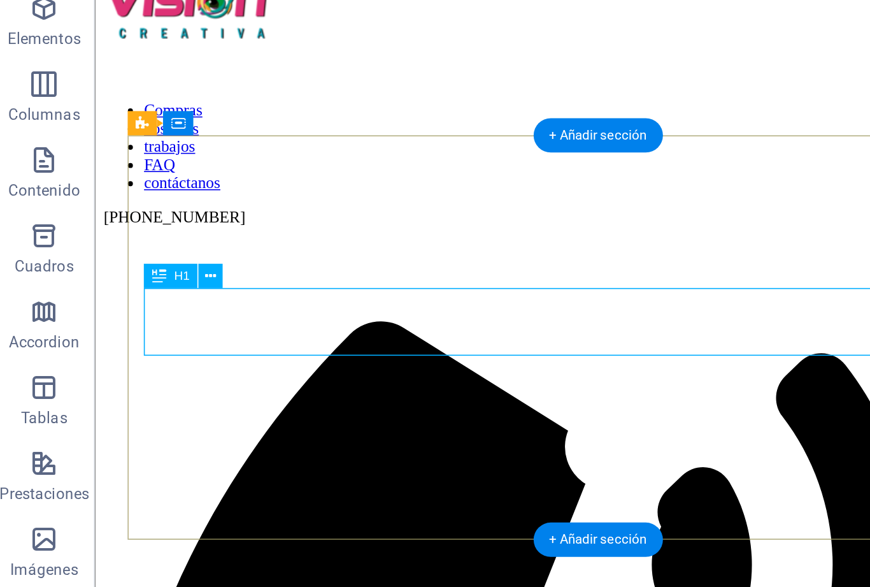
click at [106, 231] on icon at bounding box center [109, 236] width 6 height 11
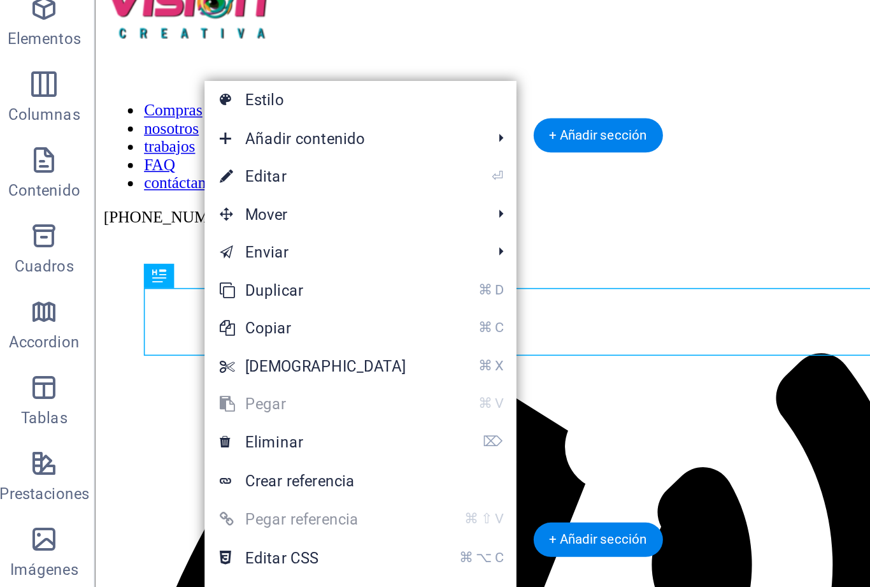
click at [146, 177] on link "⏎ Editar" at bounding box center [161, 186] width 110 height 19
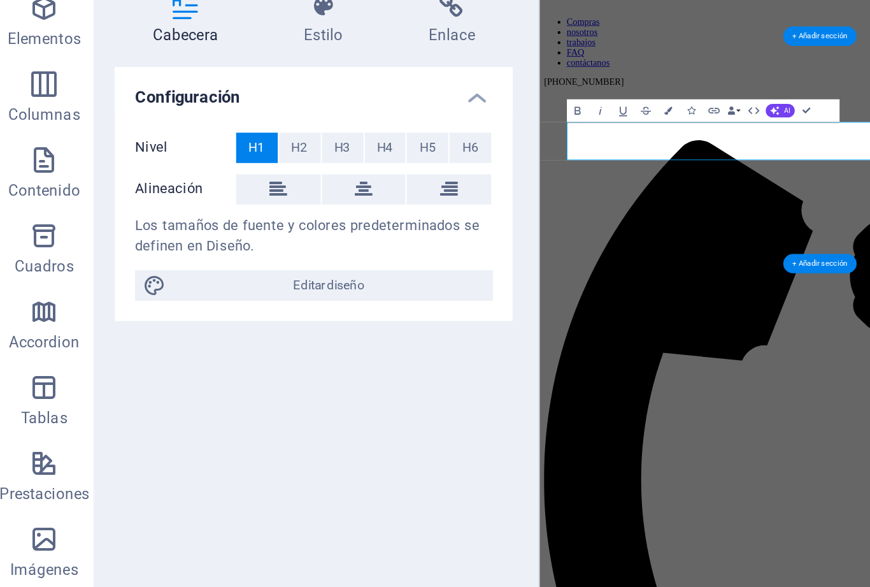
click at [394, 150] on button "AI" at bounding box center [396, 153] width 15 height 7
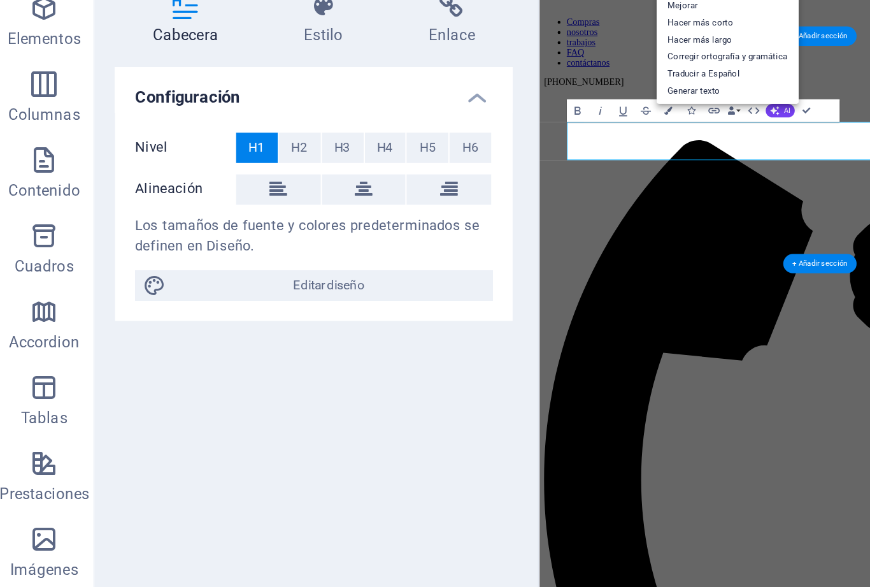
click at [366, 139] on link "Generar texto" at bounding box center [370, 143] width 72 height 9
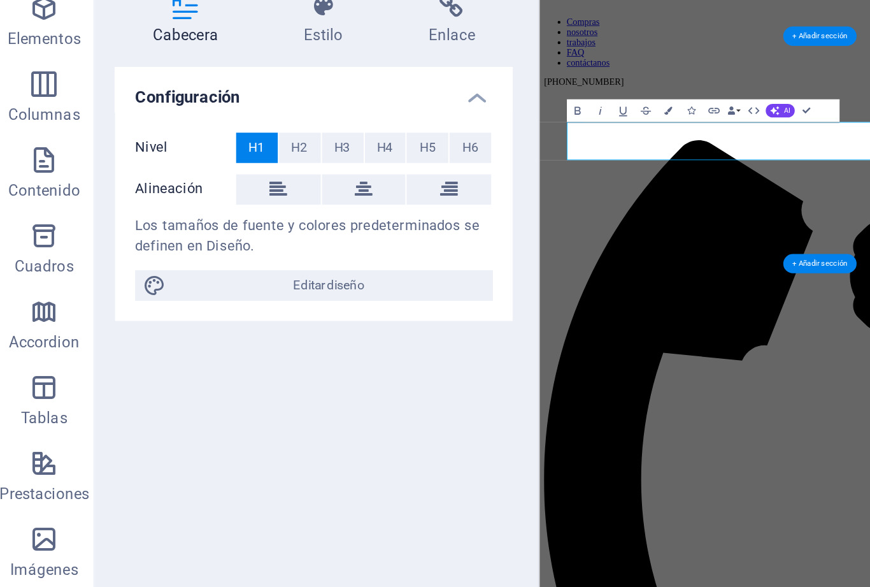
select select "English"
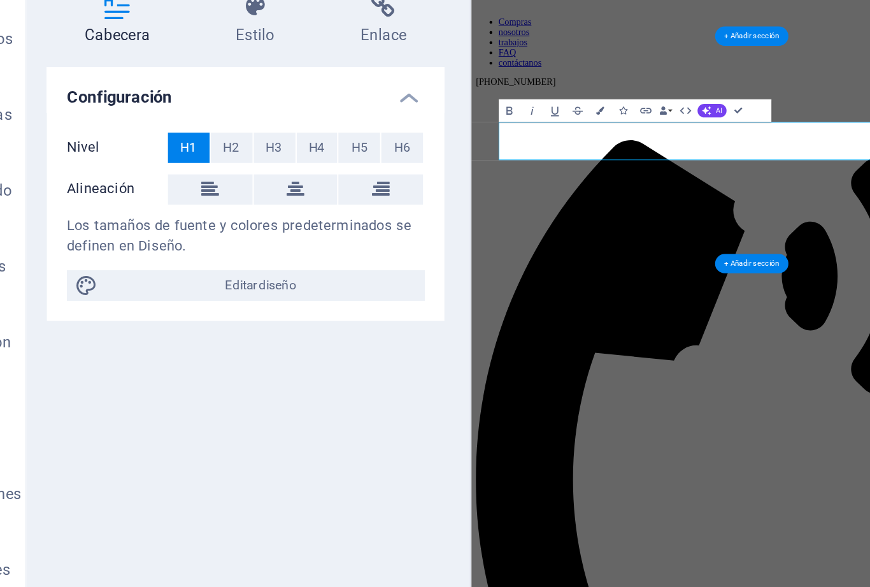
click at [91, 234] on span "Editar diseño" at bounding box center [168, 241] width 157 height 15
select select "px"
select select "300"
select select "px"
click at [138, 94] on h4 "Estilo" at bounding box center [169, 107] width 63 height 27
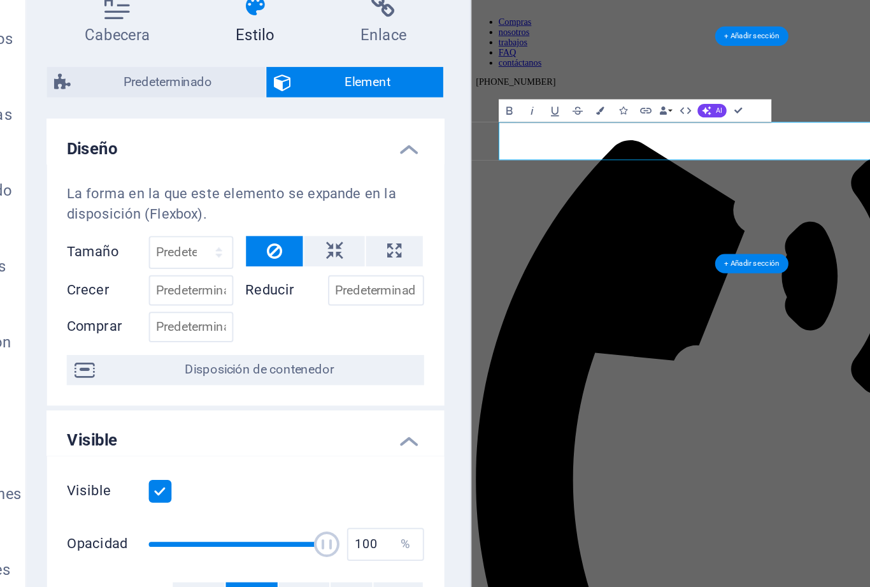
click at [90, 131] on span "Predeterminado" at bounding box center [122, 138] width 90 height 15
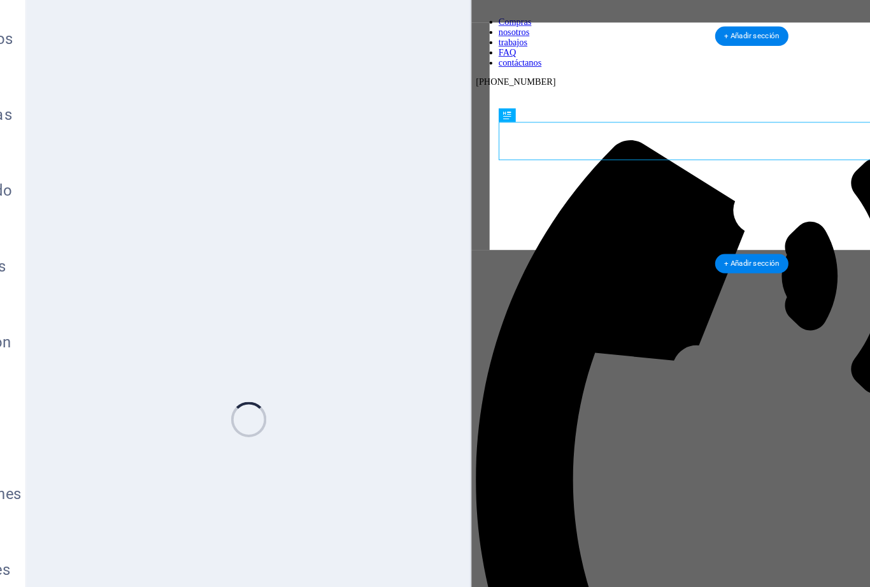
select select "vw"
select select "rem"
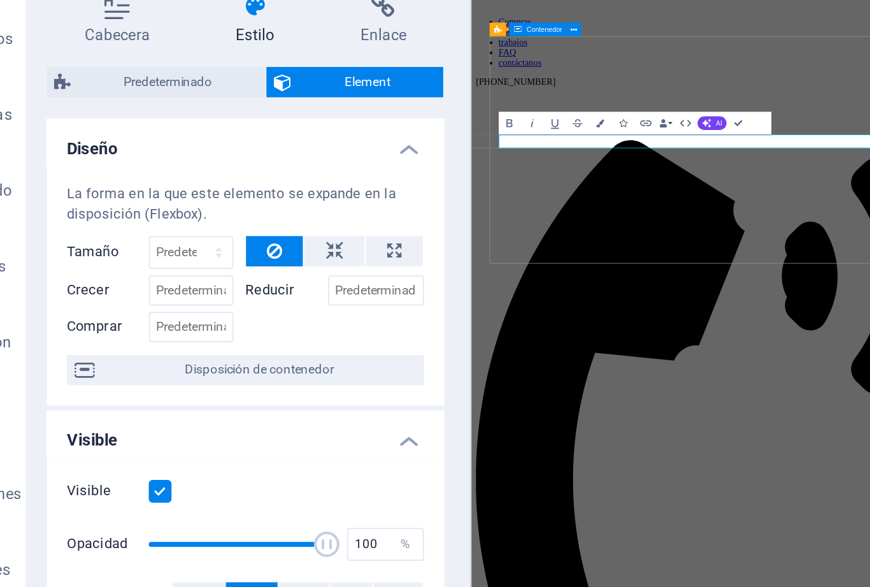
click at [291, 155] on icon "button" at bounding box center [294, 158] width 7 height 7
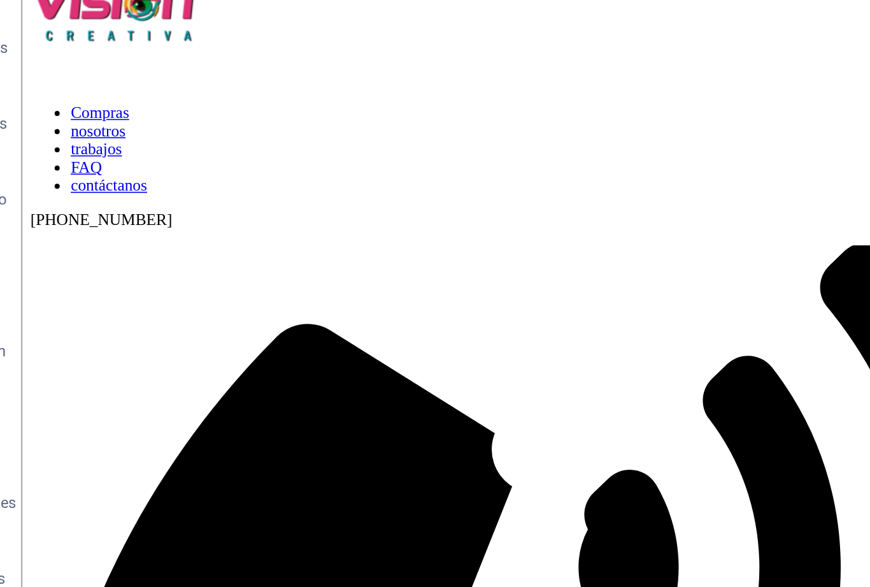
scroll to position [3, 0]
